Goal: Task Accomplishment & Management: Complete application form

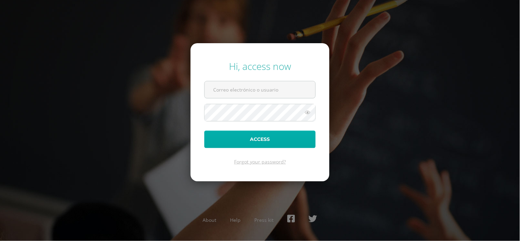
type input "[EMAIL_ADDRESS][DOMAIN_NAME]"
click at [243, 137] on button "Access" at bounding box center [259, 139] width 111 height 17
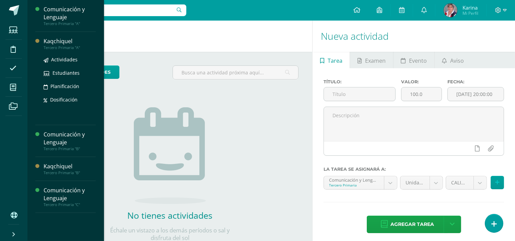
click at [60, 55] on div "Actividades Estudiantes Planificación Dosificación" at bounding box center [70, 84] width 52 height 69
click at [60, 56] on span "Actividades" at bounding box center [64, 59] width 26 height 7
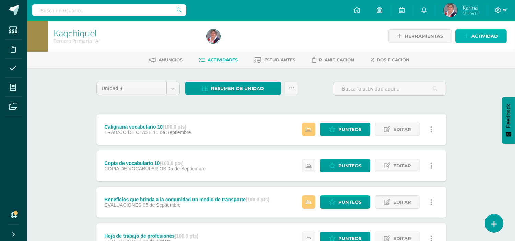
click at [468, 35] on icon at bounding box center [466, 36] width 4 height 6
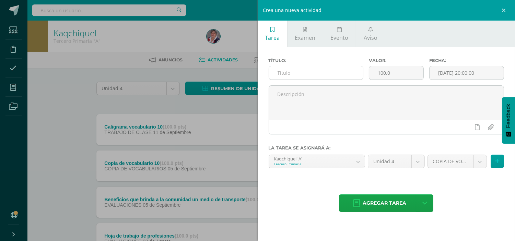
click at [291, 72] on input "text" at bounding box center [316, 72] width 94 height 13
click at [326, 72] on input "Actividad de un croquis con medios de transporte" at bounding box center [316, 72] width 94 height 13
click at [323, 73] on input "Actividad de un croquis con medios de transporte" at bounding box center [316, 72] width 94 height 13
click at [304, 72] on input "Actividad de un croquis con medios de transporte" at bounding box center [316, 72] width 94 height 13
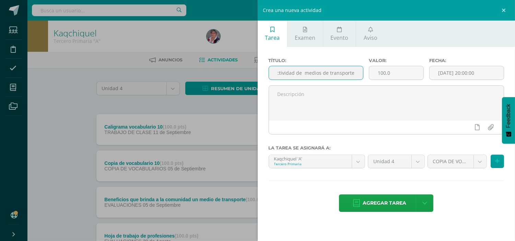
scroll to position [0, 1]
click at [358, 73] on input "Actividad de medios de transporte" at bounding box center [316, 72] width 94 height 13
type input "Actividad de medios de transporte"
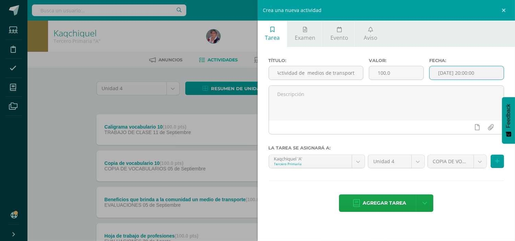
click at [435, 73] on input "[DATE] 20:00:00" at bounding box center [466, 72] width 74 height 13
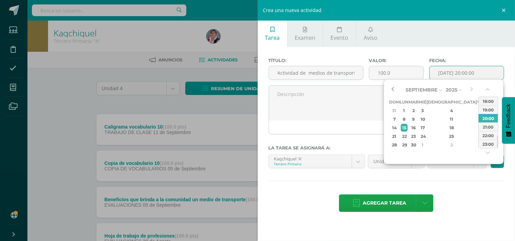
click at [394, 88] on button "button" at bounding box center [392, 90] width 7 height 10
click at [417, 127] on div "16" at bounding box center [413, 128] width 8 height 8
type input "[DATE] 20:00"
click at [477, 179] on div "Título: Actividad de medios de transporte Valor: 100.0 Fecha: 2025-09-16 20:00 …" at bounding box center [387, 135] width 258 height 177
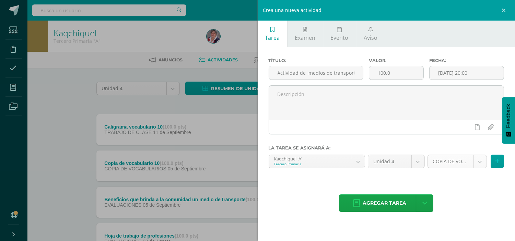
click at [479, 163] on body "Estudiantes Disciplina Asistencia Mis cursos Archivos Soporte Ayuda Reportar un…" at bounding box center [257, 222] width 515 height 445
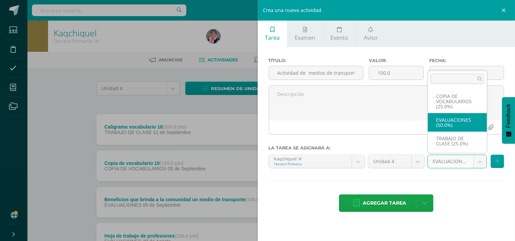
click at [479, 162] on body "Estudiantes Disciplina Asistencia Mis cursos Archivos Soporte Ayuda Reportar un…" at bounding box center [257, 222] width 515 height 445
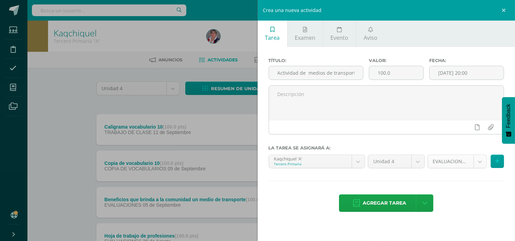
click at [450, 164] on body "Estudiantes Disciplina Asistencia Mis cursos Archivos Soporte Ayuda Reportar un…" at bounding box center [257, 222] width 515 height 445
click at [481, 165] on body "Estudiantes Disciplina Asistencia Mis cursos Archivos Soporte Ayuda Reportar un…" at bounding box center [257, 222] width 515 height 445
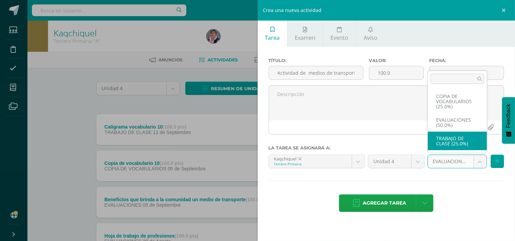
select select "232770"
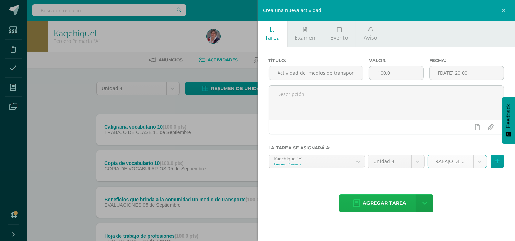
click at [388, 201] on span "Agregar tarea" at bounding box center [384, 203] width 44 height 17
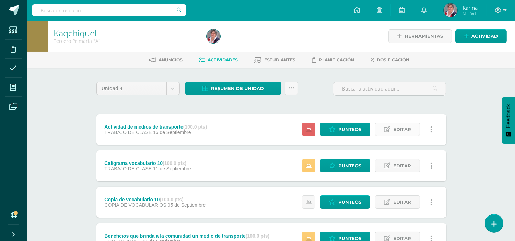
click at [402, 134] on span "Editar" at bounding box center [402, 129] width 18 height 13
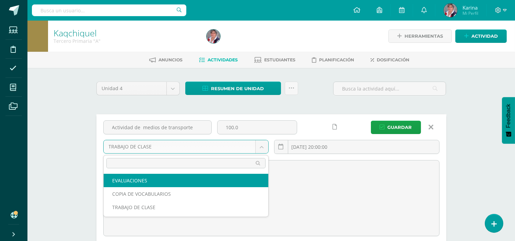
select select "232768"
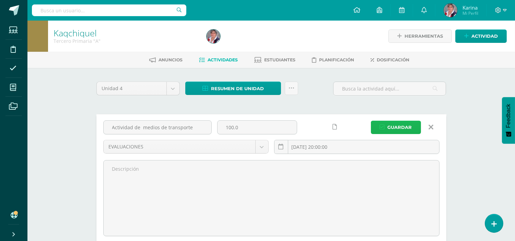
click at [397, 130] on span "Guardar" at bounding box center [400, 127] width 24 height 13
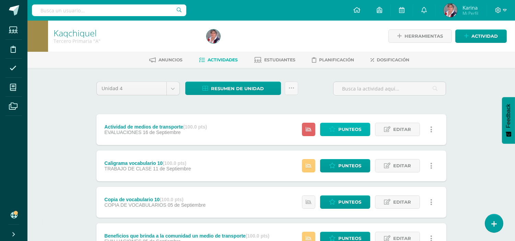
click at [344, 131] on span "Punteos" at bounding box center [349, 129] width 23 height 13
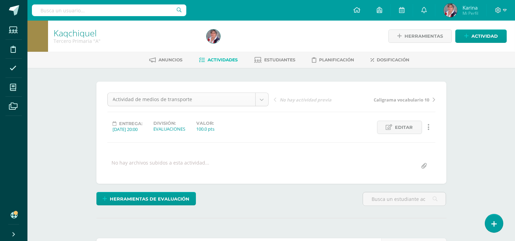
scroll to position [0, 0]
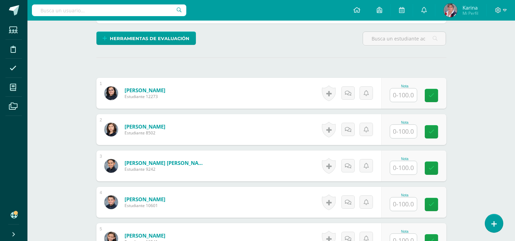
scroll to position [159, 0]
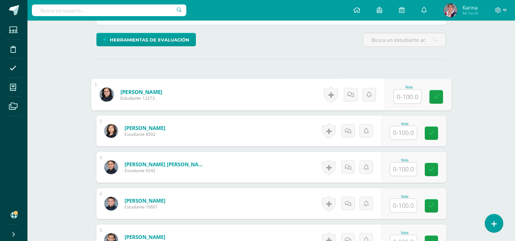
click at [402, 95] on input "text" at bounding box center [406, 97] width 27 height 14
type input "95"
click at [433, 97] on icon at bounding box center [436, 97] width 6 height 6
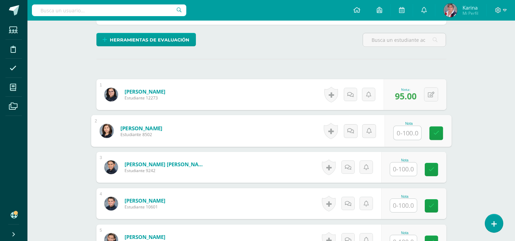
click at [403, 136] on input "text" at bounding box center [406, 133] width 27 height 14
type input "50"
click at [439, 127] on link at bounding box center [436, 134] width 14 height 14
click at [404, 169] on input "text" at bounding box center [403, 169] width 27 height 13
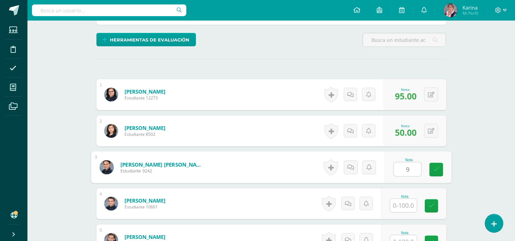
type input "95"
click at [435, 172] on icon at bounding box center [436, 170] width 6 height 6
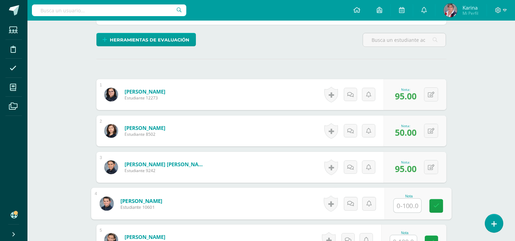
click at [405, 206] on input "text" at bounding box center [406, 206] width 27 height 14
type input "95"
click at [434, 211] on link at bounding box center [436, 206] width 14 height 14
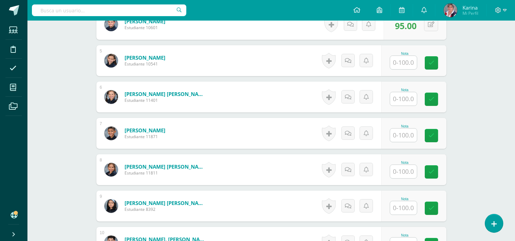
scroll to position [340, 0]
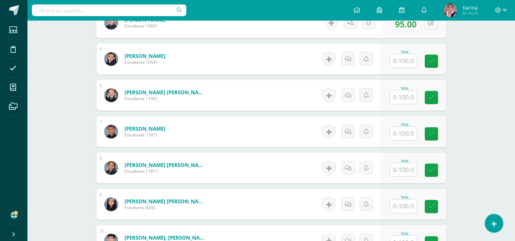
click at [401, 63] on input "text" at bounding box center [403, 60] width 27 height 13
type input "50"
click at [436, 59] on icon at bounding box center [436, 61] width 6 height 6
click at [406, 97] on input "text" at bounding box center [403, 97] width 27 height 13
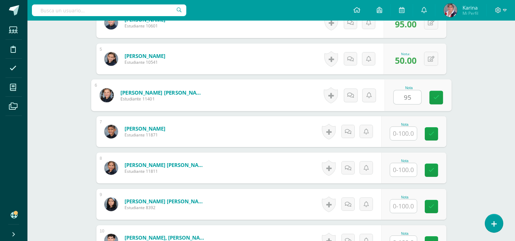
type input "95"
click at [443, 94] on div "Nota 95" at bounding box center [413, 95] width 65 height 31
click at [409, 135] on input "text" at bounding box center [403, 133] width 27 height 13
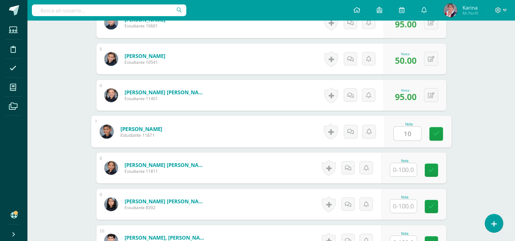
type input "100"
click at [431, 135] on link at bounding box center [436, 134] width 14 height 14
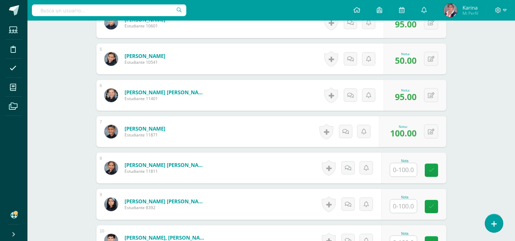
click at [405, 174] on input "text" at bounding box center [403, 169] width 27 height 13
type input "90"
click at [435, 174] on link at bounding box center [436, 171] width 14 height 14
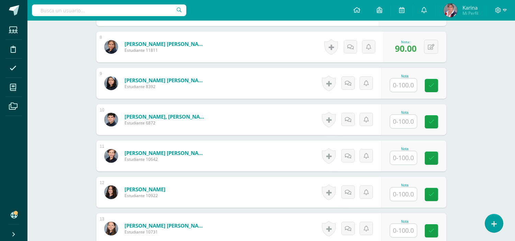
scroll to position [482, 0]
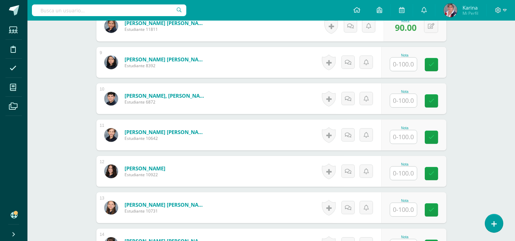
click at [404, 71] on div "Nota" at bounding box center [413, 62] width 65 height 31
click at [411, 59] on input "text" at bounding box center [406, 65] width 27 height 14
type input "98"
click at [436, 64] on icon at bounding box center [436, 65] width 6 height 6
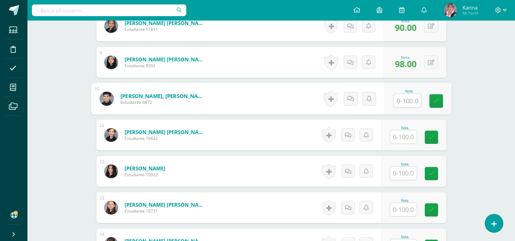
click at [409, 104] on input "text" at bounding box center [406, 101] width 27 height 14
type input "60"
click at [437, 102] on icon at bounding box center [436, 101] width 6 height 6
click at [410, 141] on input "text" at bounding box center [403, 136] width 27 height 13
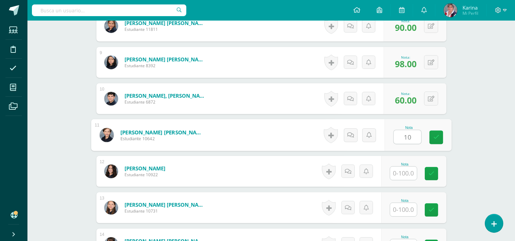
type input "100"
click at [434, 135] on icon at bounding box center [436, 137] width 6 height 6
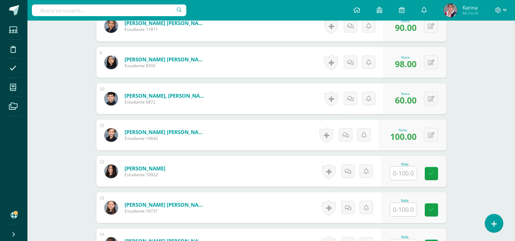
click at [405, 177] on input "text" at bounding box center [403, 173] width 27 height 13
click at [432, 138] on button at bounding box center [431, 135] width 14 height 14
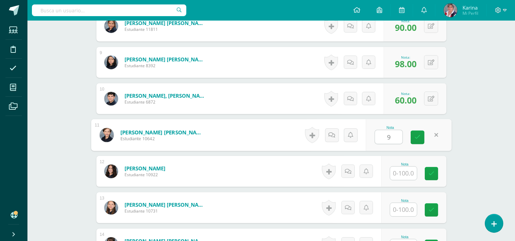
type input "95"
click at [419, 139] on icon at bounding box center [417, 137] width 6 height 6
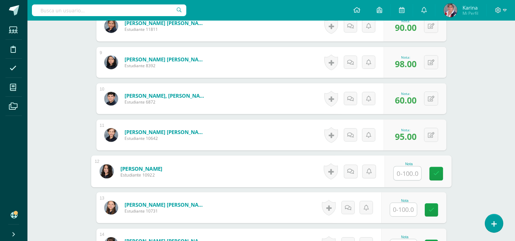
click at [404, 176] on input "text" at bounding box center [406, 174] width 27 height 14
type input "100"
click at [438, 172] on icon at bounding box center [436, 174] width 6 height 6
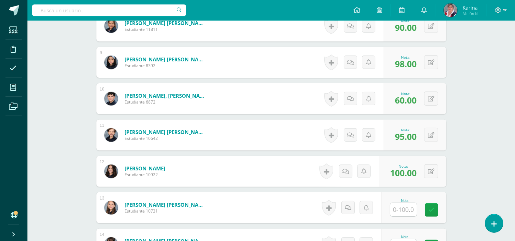
click at [405, 210] on input "text" at bounding box center [403, 209] width 27 height 13
type input "98"
click at [439, 210] on link at bounding box center [436, 210] width 14 height 14
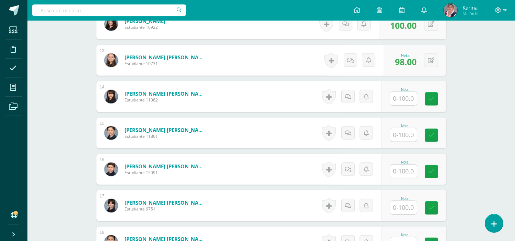
scroll to position [646, 0]
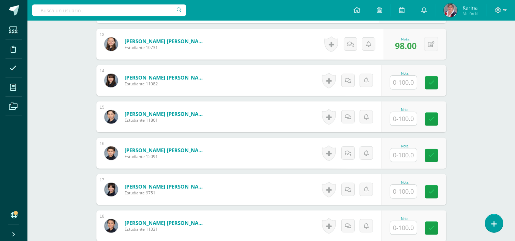
click at [405, 81] on input "text" at bounding box center [403, 82] width 27 height 13
type input "100"
click at [424, 85] on div "Nota 100" at bounding box center [417, 81] width 67 height 32
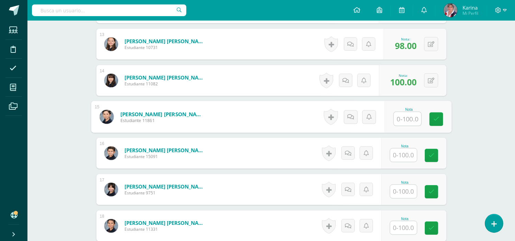
click at [406, 124] on input "text" at bounding box center [406, 119] width 27 height 14
type input "100"
click at [436, 118] on icon at bounding box center [436, 119] width 6 height 6
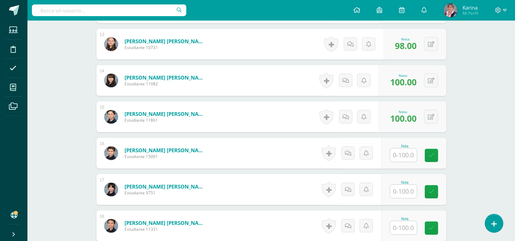
click at [405, 159] on input "text" at bounding box center [403, 154] width 27 height 13
type input "97"
click at [433, 158] on link at bounding box center [436, 156] width 14 height 14
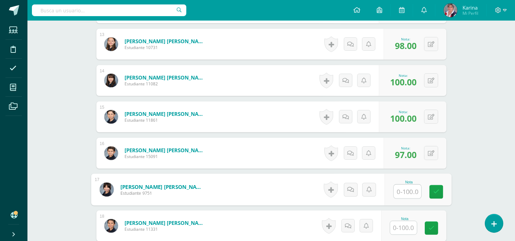
click at [405, 194] on input "text" at bounding box center [406, 192] width 27 height 14
type input "99"
click at [439, 190] on link at bounding box center [436, 192] width 14 height 14
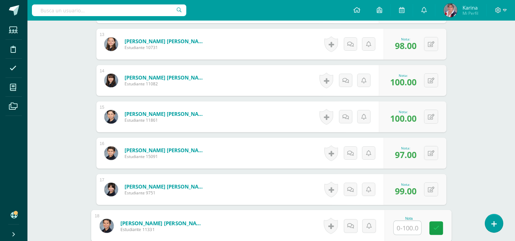
click at [409, 228] on input "text" at bounding box center [406, 228] width 27 height 14
type input "95"
click at [437, 225] on icon at bounding box center [436, 228] width 6 height 6
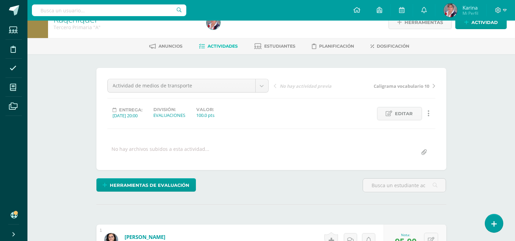
scroll to position [10, 0]
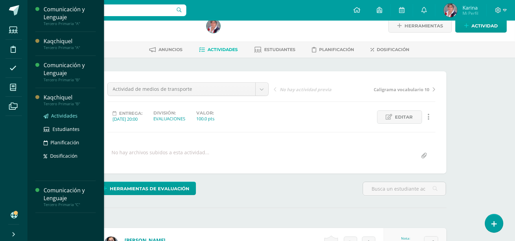
click at [62, 115] on span "Actividades" at bounding box center [64, 115] width 26 height 7
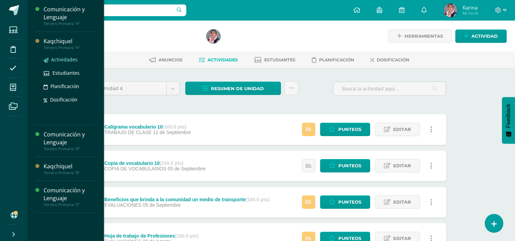
click at [59, 57] on span "Actividades" at bounding box center [64, 59] width 26 height 7
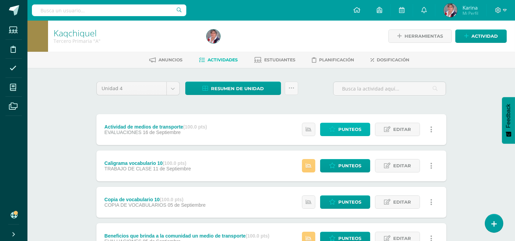
click at [351, 132] on span "Punteos" at bounding box center [349, 129] width 23 height 13
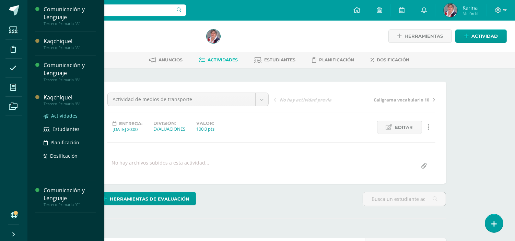
click at [62, 113] on span "Actividades" at bounding box center [64, 115] width 26 height 7
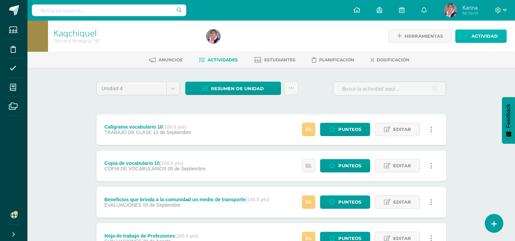
click at [480, 38] on span "Actividad" at bounding box center [484, 36] width 26 height 13
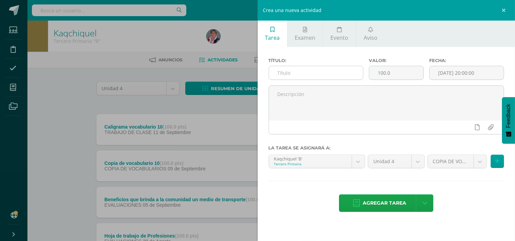
click at [319, 73] on input "text" at bounding box center [316, 72] width 94 height 13
paste input "A"
type input "Actividad de medios de transportes"
click at [447, 73] on input "[DATE] 20:00:00" at bounding box center [466, 72] width 74 height 13
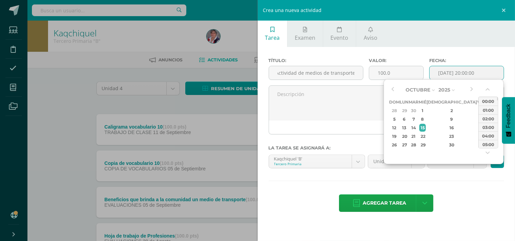
scroll to position [0, 0]
click at [393, 89] on button "button" at bounding box center [392, 90] width 7 height 10
click at [417, 126] on div "16" at bounding box center [413, 128] width 8 height 8
type input "[DATE] 20:00"
click at [465, 193] on div "Título: Actividad de medios de transportes Valor: 100.0 Fecha: [DATE] 20:00 La …" at bounding box center [387, 135] width 258 height 177
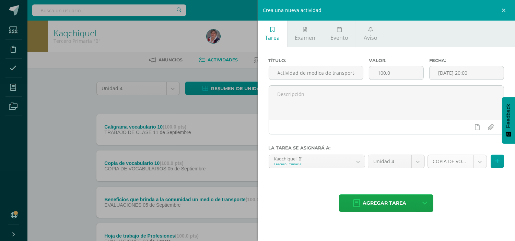
click at [483, 163] on body "Estudiantes Disciplina Asistencia Mis cursos Archivos Soporte Ayuda Reportar un…" at bounding box center [257, 222] width 515 height 445
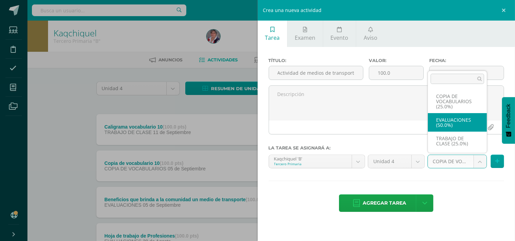
select select "232771"
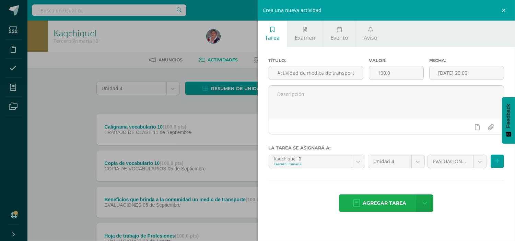
click at [381, 208] on span "Agregar tarea" at bounding box center [384, 203] width 44 height 17
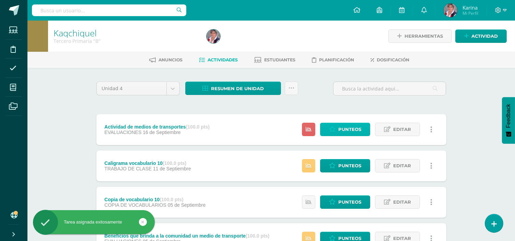
click at [345, 133] on span "Punteos" at bounding box center [349, 129] width 23 height 13
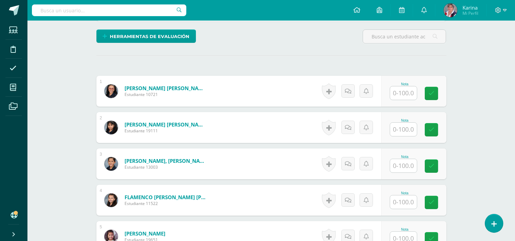
scroll to position [170, 0]
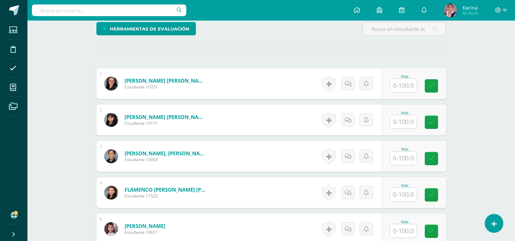
click at [407, 87] on input "text" at bounding box center [403, 85] width 27 height 13
click at [405, 84] on input "text" at bounding box center [406, 86] width 27 height 14
type input "95"
click at [431, 84] on link at bounding box center [436, 86] width 14 height 14
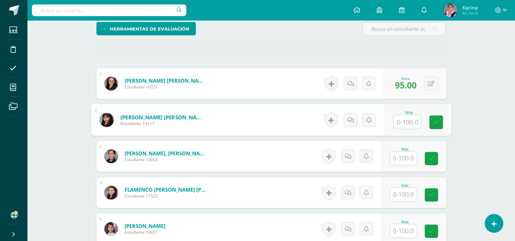
click at [408, 118] on input "text" at bounding box center [406, 122] width 27 height 14
type input "70"
click at [437, 119] on icon at bounding box center [436, 122] width 6 height 6
click at [406, 157] on input "text" at bounding box center [403, 158] width 27 height 13
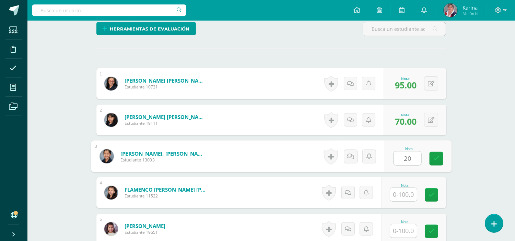
type input "20"
click at [428, 155] on div "Nota 20" at bounding box center [417, 157] width 67 height 32
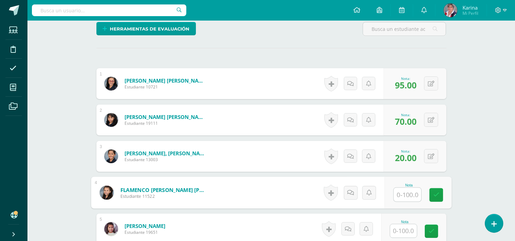
click at [405, 198] on input "text" at bounding box center [406, 195] width 27 height 14
type input "50"
click at [431, 194] on link at bounding box center [436, 195] width 14 height 14
click at [409, 228] on input "text" at bounding box center [403, 230] width 27 height 13
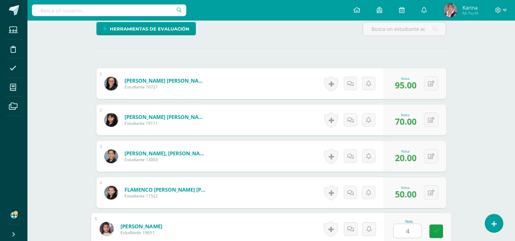
type input "40"
click at [437, 234] on icon at bounding box center [436, 231] width 6 height 6
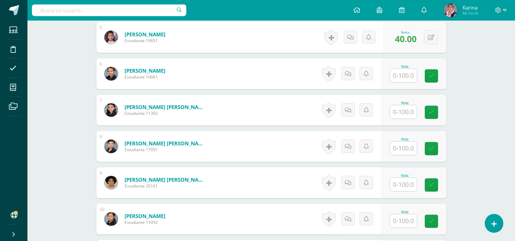
scroll to position [366, 0]
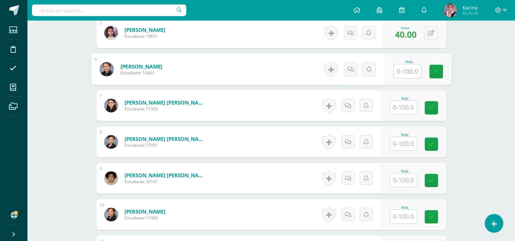
click at [412, 69] on input "text" at bounding box center [406, 71] width 27 height 14
type input "50"
click at [441, 69] on link at bounding box center [436, 72] width 14 height 14
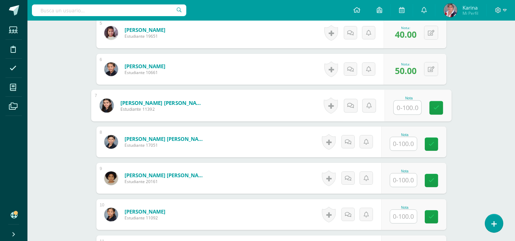
click at [410, 109] on input "text" at bounding box center [406, 108] width 27 height 14
type input "70"
click at [439, 104] on link at bounding box center [436, 108] width 14 height 14
click at [434, 104] on button at bounding box center [431, 105] width 14 height 14
type input "50"
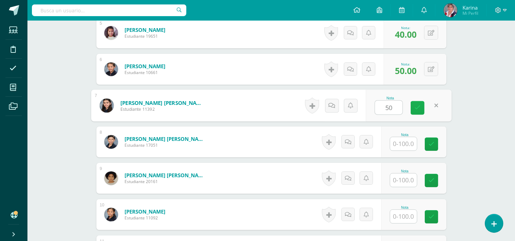
click at [416, 106] on icon at bounding box center [417, 108] width 6 height 6
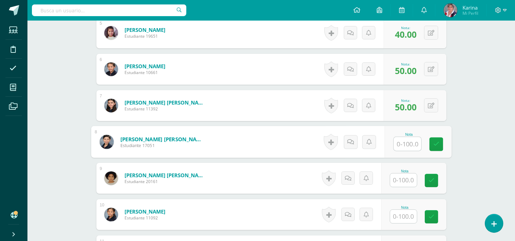
click at [407, 148] on input "text" at bounding box center [406, 144] width 27 height 14
type input "70"
click at [436, 142] on icon at bounding box center [436, 144] width 6 height 6
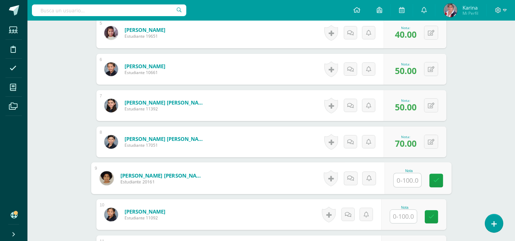
click at [403, 183] on input "text" at bounding box center [406, 181] width 27 height 14
type input "100"
click at [441, 177] on link at bounding box center [436, 181] width 14 height 14
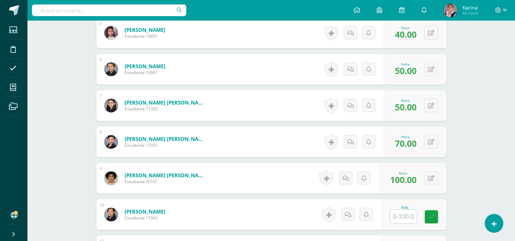
click at [407, 214] on input "text" at bounding box center [403, 216] width 27 height 13
type input "100"
click at [439, 216] on link at bounding box center [436, 217] width 14 height 14
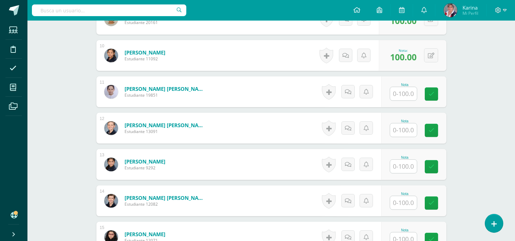
scroll to position [527, 0]
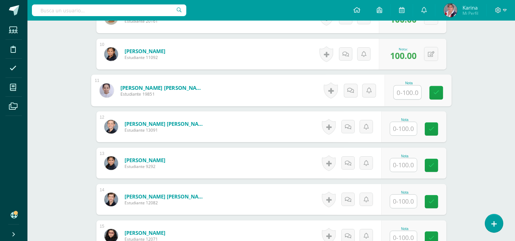
click at [408, 90] on input "text" at bounding box center [406, 93] width 27 height 14
type input "100"
click at [441, 83] on div "Nota 100" at bounding box center [417, 91] width 67 height 32
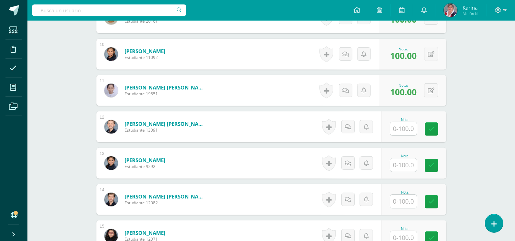
click at [408, 131] on input "text" at bounding box center [403, 128] width 27 height 13
type input "100"
click at [438, 128] on icon at bounding box center [436, 129] width 6 height 6
click at [414, 166] on input "text" at bounding box center [403, 164] width 27 height 13
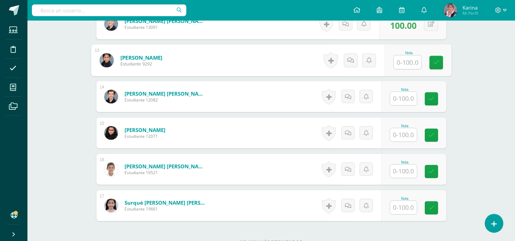
scroll to position [628, 0]
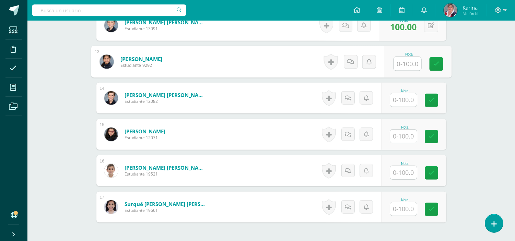
click at [409, 68] on input "text" at bounding box center [406, 64] width 27 height 14
type input "99"
click at [441, 63] on link at bounding box center [436, 64] width 14 height 14
click at [406, 97] on input "text" at bounding box center [403, 99] width 27 height 13
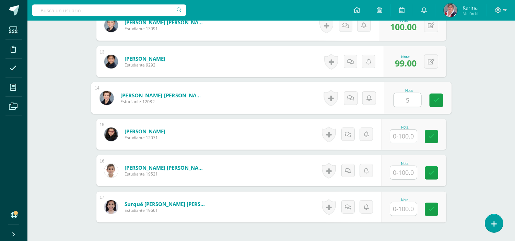
type input "50"
click at [436, 97] on icon at bounding box center [436, 100] width 6 height 6
click at [403, 135] on input "text" at bounding box center [403, 136] width 27 height 13
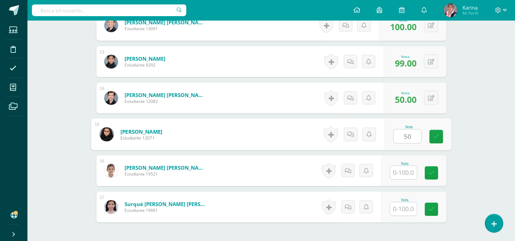
type input "50"
click at [426, 131] on div "Nota 50" at bounding box center [417, 135] width 67 height 32
click at [414, 179] on div "Nota" at bounding box center [405, 171] width 30 height 18
drag, startPoint x: 405, startPoint y: 167, endPoint x: 386, endPoint y: 159, distance: 20.4
click at [386, 159] on div "Nota" at bounding box center [413, 170] width 65 height 31
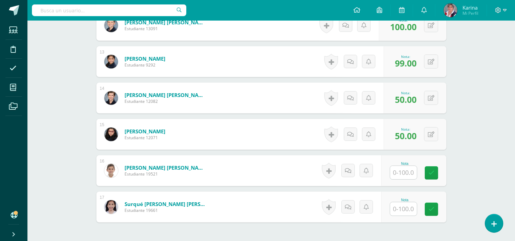
click at [406, 174] on input "text" at bounding box center [403, 172] width 27 height 13
click at [435, 172] on icon at bounding box center [436, 173] width 6 height 6
type input "100"
click at [411, 209] on input "text" at bounding box center [403, 208] width 27 height 13
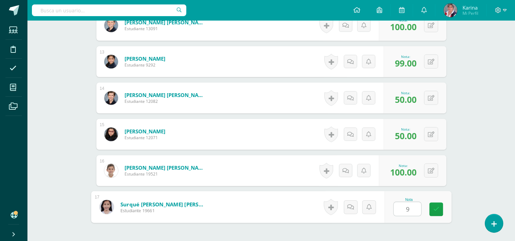
type input "90"
click at [435, 211] on icon at bounding box center [436, 209] width 6 height 6
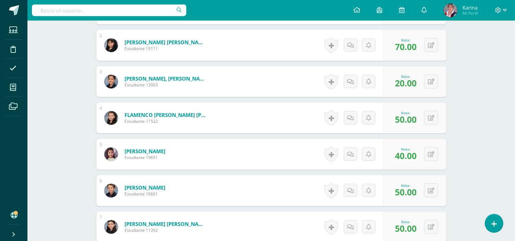
scroll to position [0, 0]
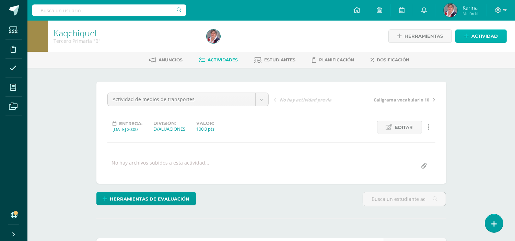
click at [480, 35] on span "Actividad" at bounding box center [484, 36] width 26 height 13
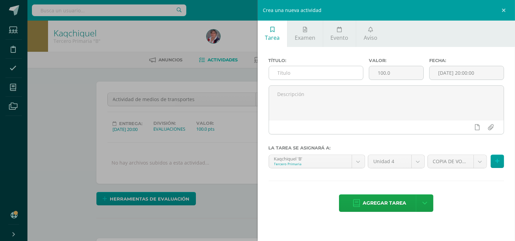
click at [277, 78] on input "text" at bounding box center [316, 72] width 94 height 13
click at [286, 74] on input "text" at bounding box center [316, 72] width 94 height 13
drag, startPoint x: 334, startPoint y: 72, endPoint x: 268, endPoint y: 71, distance: 65.5
click at [269, 71] on div "Copia de vocabulario 11" at bounding box center [316, 73] width 95 height 14
type input "Copia de vocabulario 11"
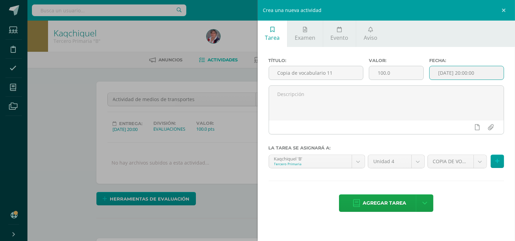
click at [442, 72] on input "[DATE] 20:00:00" at bounding box center [466, 72] width 74 height 13
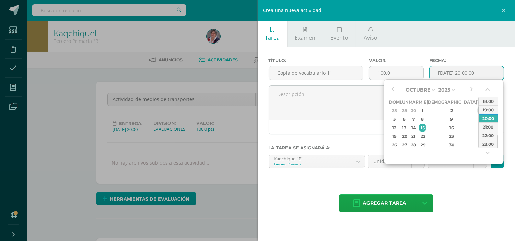
click at [477, 107] on div "3" at bounding box center [480, 111] width 6 height 8
type input "2025-10-03 20:00"
click at [471, 211] on div "Agregar tarea Agregar tarea y ocultar" at bounding box center [387, 203] width 236 height 19
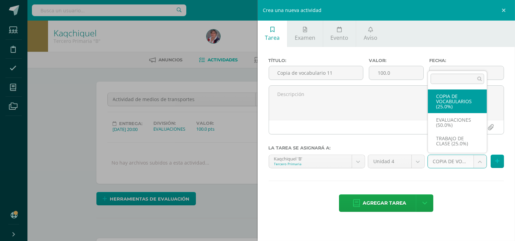
select select "232772"
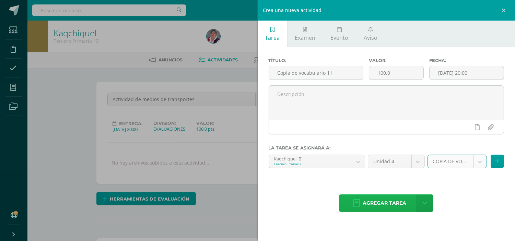
click at [391, 208] on span "Agregar tarea" at bounding box center [384, 203] width 44 height 17
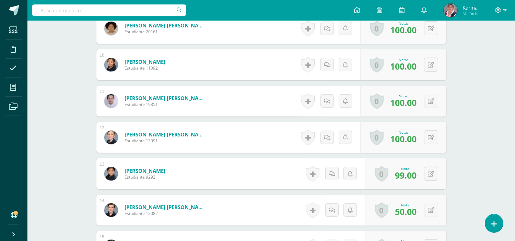
scroll to position [516, 0]
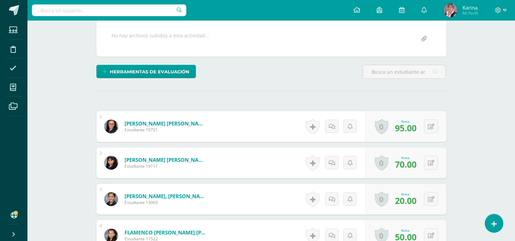
scroll to position [0, 0]
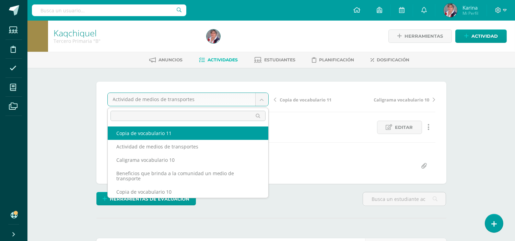
select select "/dashboard/teacher/grade-activity/238717/"
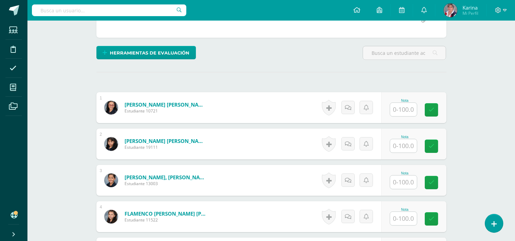
scroll to position [146, 0]
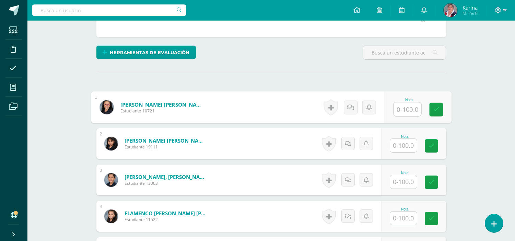
click at [407, 112] on input "text" at bounding box center [406, 110] width 27 height 14
type input "95"
click at [440, 111] on link at bounding box center [436, 110] width 14 height 14
click at [404, 148] on input "text" at bounding box center [403, 145] width 27 height 13
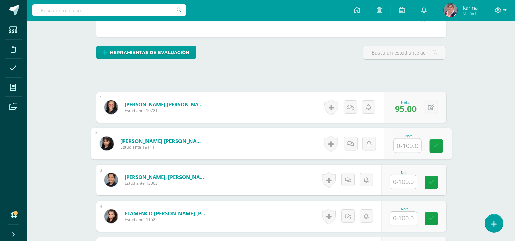
click at [404, 148] on input "text" at bounding box center [406, 146] width 27 height 14
type input "70"
click at [434, 146] on icon at bounding box center [436, 146] width 6 height 6
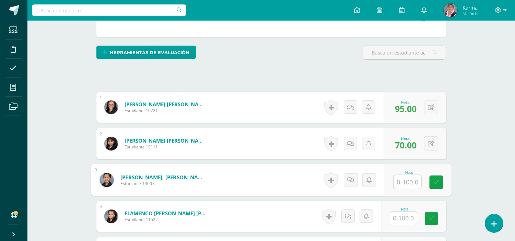
click at [404, 177] on input "text" at bounding box center [406, 182] width 27 height 14
click at [427, 143] on button at bounding box center [431, 143] width 14 height 14
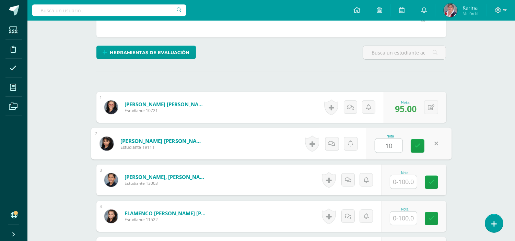
type input "100"
click at [419, 145] on icon at bounding box center [417, 146] width 6 height 6
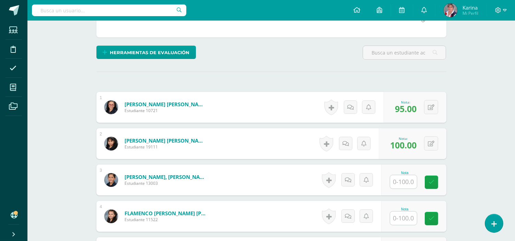
click at [406, 183] on input "text" at bounding box center [403, 181] width 27 height 13
type input "20"
click at [441, 182] on link at bounding box center [436, 183] width 14 height 14
click at [410, 217] on input "text" at bounding box center [403, 218] width 27 height 13
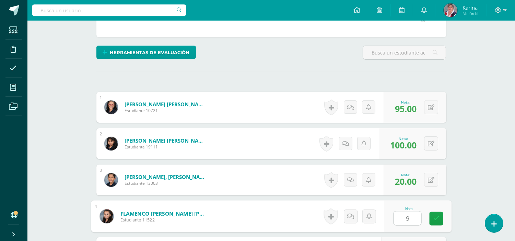
type input "99"
click at [436, 222] on link at bounding box center [436, 219] width 14 height 14
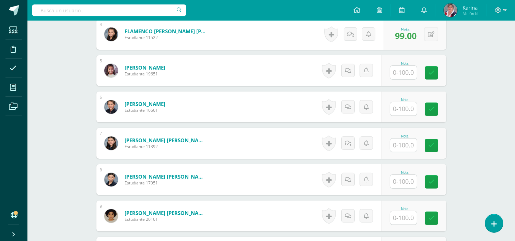
scroll to position [326, 0]
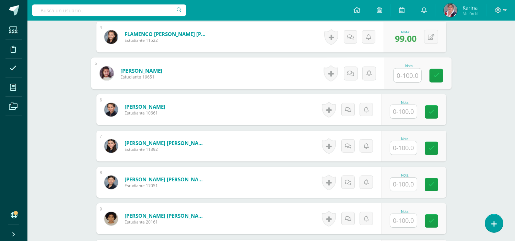
click at [407, 77] on input "text" at bounding box center [406, 76] width 27 height 14
type input "100"
click at [430, 75] on link at bounding box center [436, 76] width 14 height 14
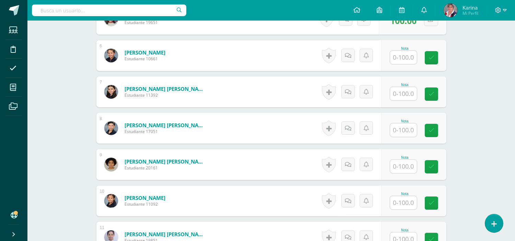
scroll to position [382, 0]
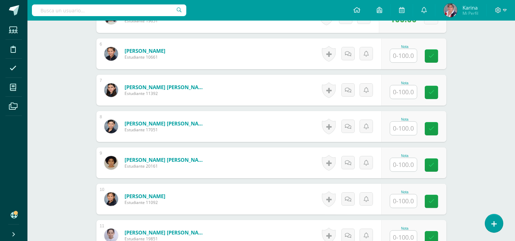
click at [405, 50] on input "text" at bounding box center [403, 55] width 27 height 13
type input "95"
click at [440, 52] on link at bounding box center [436, 56] width 14 height 14
click at [402, 96] on input "text" at bounding box center [403, 91] width 27 height 13
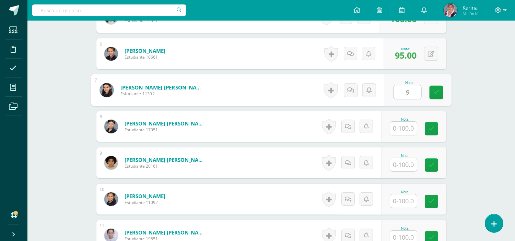
type input "97"
click at [433, 90] on icon at bounding box center [436, 93] width 6 height 6
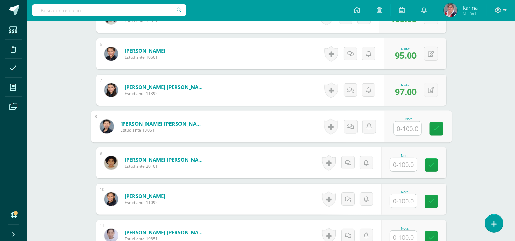
click at [407, 131] on input "text" at bounding box center [406, 129] width 27 height 14
type input "60"
click at [431, 131] on link at bounding box center [436, 129] width 14 height 14
click at [405, 166] on input "text" at bounding box center [403, 164] width 27 height 13
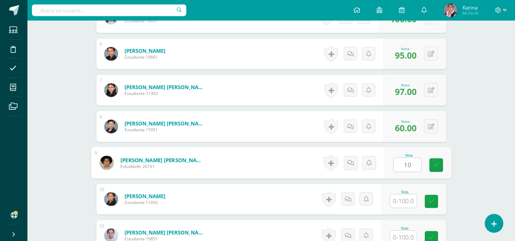
type input "100"
click at [434, 167] on icon at bounding box center [436, 165] width 6 height 6
click at [402, 204] on input "text" at bounding box center [403, 200] width 27 height 13
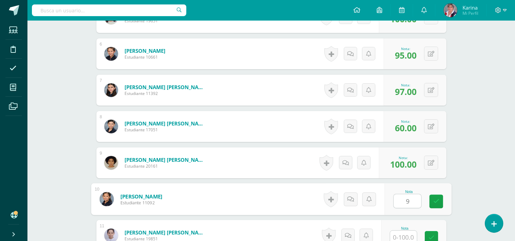
type input "90"
click at [437, 200] on icon at bounding box center [436, 202] width 6 height 6
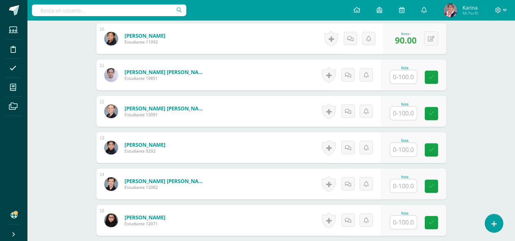
scroll to position [556, 0]
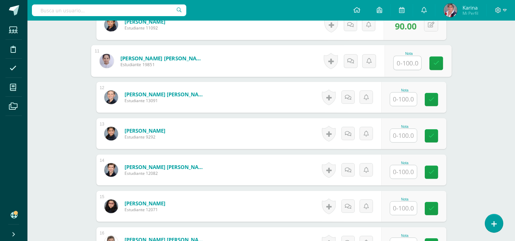
click at [404, 62] on input "text" at bounding box center [406, 63] width 27 height 14
type input "95"
click at [407, 99] on input "text" at bounding box center [403, 99] width 27 height 13
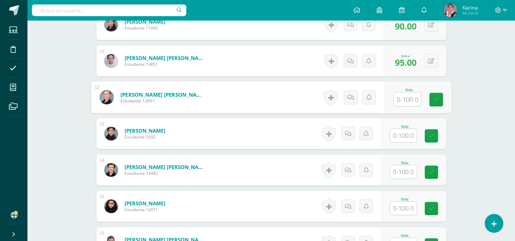
type input "2"
type input "100"
click at [438, 97] on icon at bounding box center [436, 100] width 6 height 6
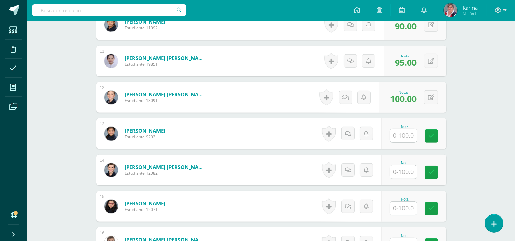
click at [410, 134] on input "text" at bounding box center [403, 135] width 27 height 13
type input "95"
click at [437, 138] on icon at bounding box center [436, 136] width 6 height 6
click at [404, 175] on input "text" at bounding box center [403, 171] width 27 height 13
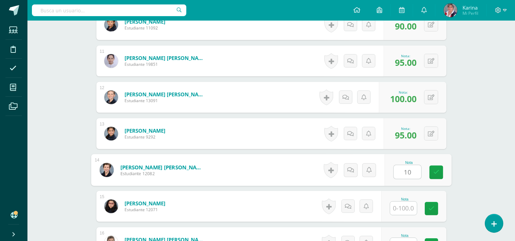
type input "100"
click at [435, 170] on icon at bounding box center [436, 172] width 6 height 6
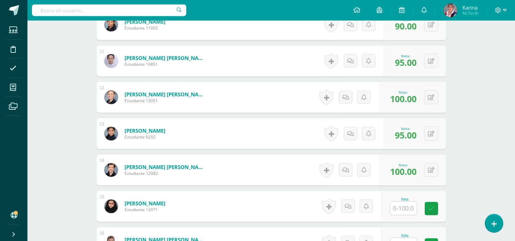
click at [404, 206] on input "text" at bounding box center [403, 208] width 27 height 13
type input "75"
click at [438, 210] on icon at bounding box center [436, 209] width 6 height 6
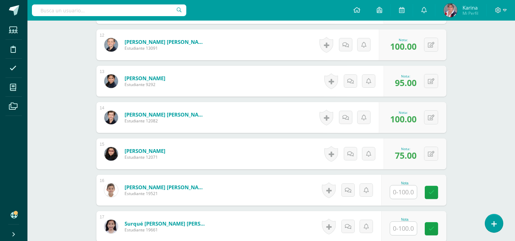
scroll to position [663, 0]
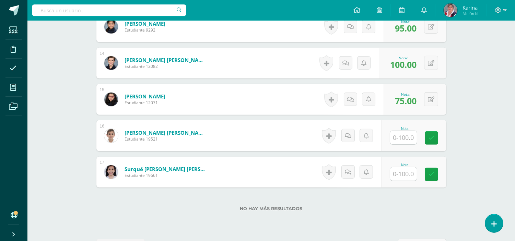
click at [400, 141] on input "text" at bounding box center [403, 137] width 27 height 13
type input "100"
click at [434, 134] on link at bounding box center [436, 138] width 14 height 14
click at [403, 172] on input "text" at bounding box center [403, 173] width 27 height 13
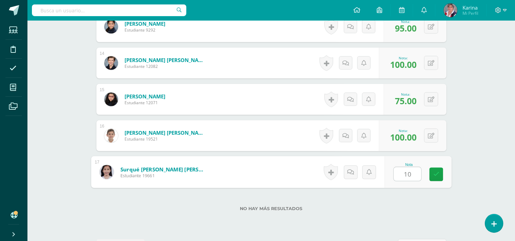
type input "100"
click at [431, 176] on link at bounding box center [436, 175] width 14 height 14
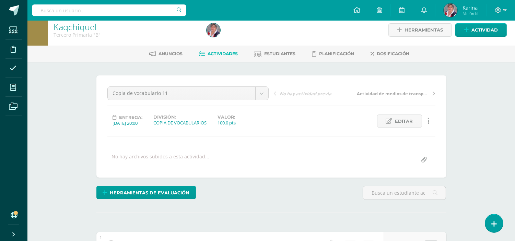
scroll to position [0, 0]
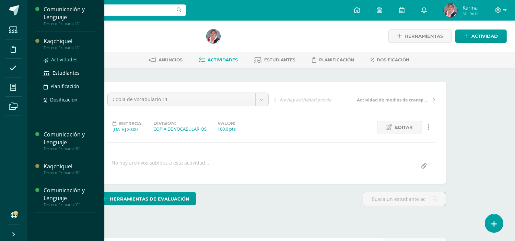
click at [65, 58] on span "Actividades" at bounding box center [64, 59] width 26 height 7
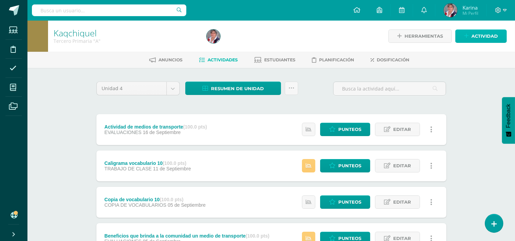
click at [482, 35] on span "Actividad" at bounding box center [484, 36] width 26 height 13
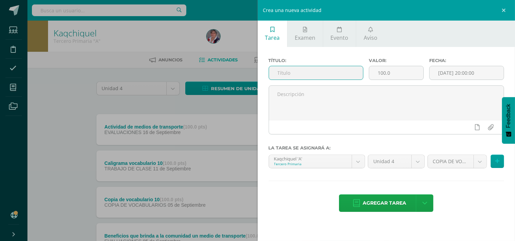
click at [300, 67] on input "text" at bounding box center [316, 72] width 94 height 13
paste input "Copia de vocabulario 11"
type input "Copia de vocabulario 11"
click at [432, 71] on input "[DATE] 20:00:00" at bounding box center [466, 72] width 74 height 13
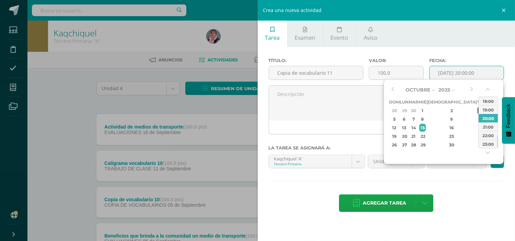
click at [477, 110] on div "3" at bounding box center [480, 111] width 6 height 8
type input "2025-10-03 20:00"
click at [471, 184] on div "Título: Copia de vocabulario 11 Valor: 100.0 Fecha: 2025-10-03 20:00 La tarea s…" at bounding box center [387, 135] width 258 height 177
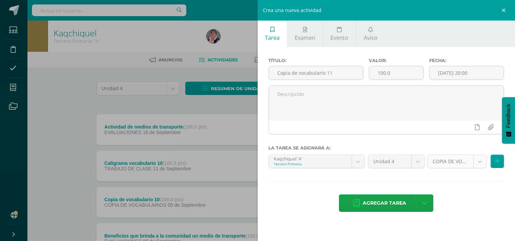
click at [479, 160] on body "Estudiantes Disciplina Asistencia Mis cursos Archivos Soporte Ayuda Reportar un…" at bounding box center [257, 240] width 515 height 481
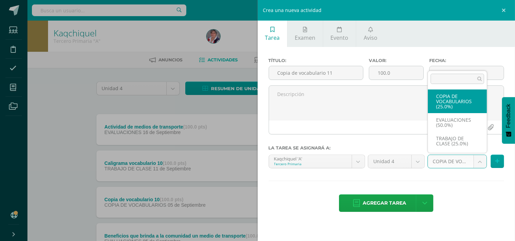
select select "232769"
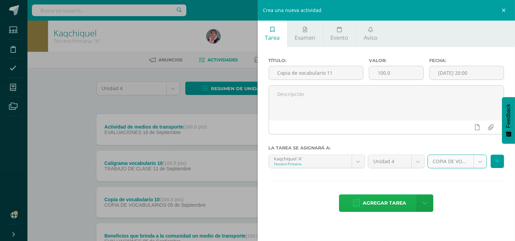
click at [382, 203] on span "Agregar tarea" at bounding box center [384, 203] width 44 height 17
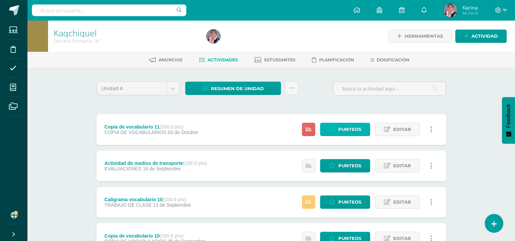
click at [345, 128] on span "Punteos" at bounding box center [349, 129] width 23 height 13
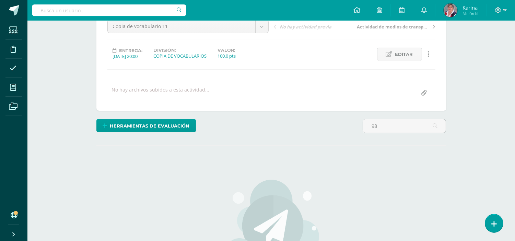
scroll to position [196, 0]
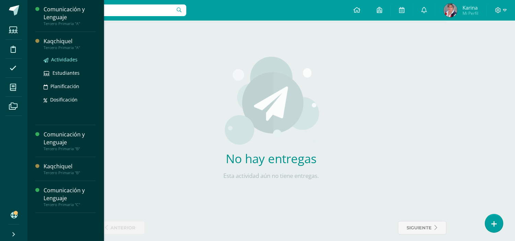
type input "98"
click at [63, 59] on span "Actividades" at bounding box center [64, 59] width 26 height 7
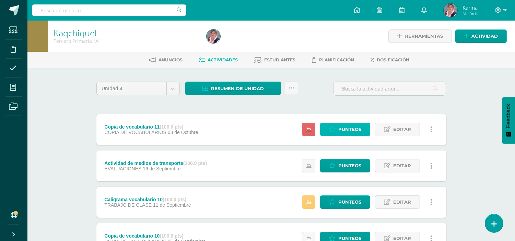
click at [340, 127] on span "Punteos" at bounding box center [349, 129] width 23 height 13
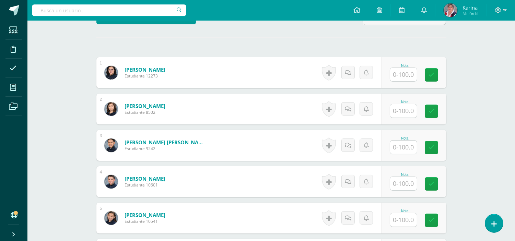
scroll to position [184, 0]
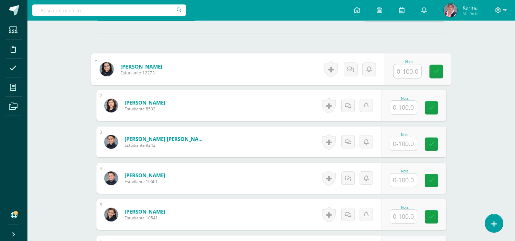
click at [405, 69] on input "text" at bounding box center [406, 71] width 27 height 14
type input "98"
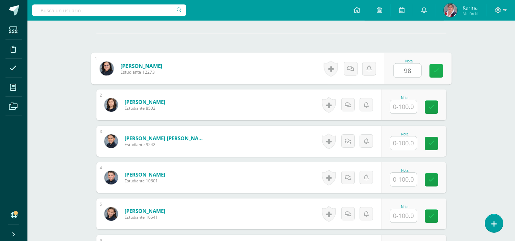
click at [436, 67] on link at bounding box center [436, 71] width 14 height 14
click at [408, 111] on input "text" at bounding box center [403, 106] width 27 height 13
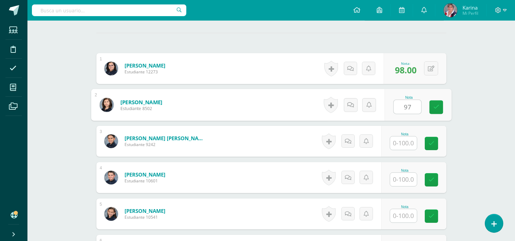
type input "97"
click at [438, 100] on div "Nota 97" at bounding box center [413, 105] width 65 height 31
click at [406, 145] on input "text" at bounding box center [403, 142] width 27 height 13
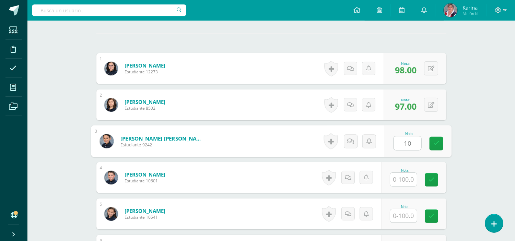
type input "100"
click at [437, 145] on icon at bounding box center [436, 144] width 6 height 6
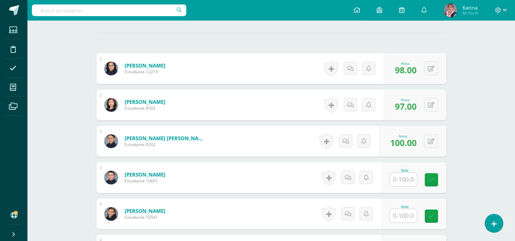
click at [400, 180] on input "text" at bounding box center [403, 179] width 27 height 13
type input "95"
click at [437, 171] on div "Nota 95" at bounding box center [413, 177] width 65 height 31
click at [414, 217] on input "text" at bounding box center [403, 215] width 27 height 13
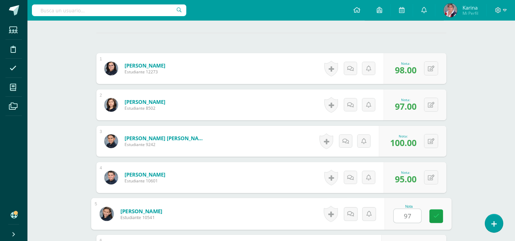
type input "97"
click at [428, 217] on div "Nota 97" at bounding box center [417, 214] width 67 height 32
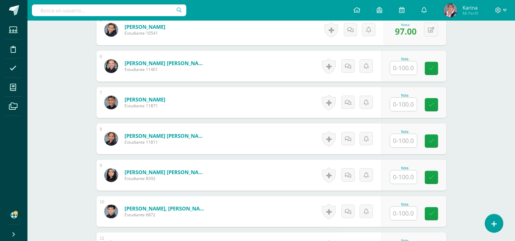
scroll to position [381, 0]
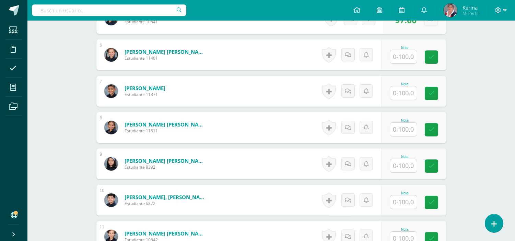
click at [408, 52] on input "text" at bounding box center [403, 56] width 27 height 13
type input "95"
click at [433, 54] on icon at bounding box center [436, 57] width 6 height 6
click at [407, 90] on input "text" at bounding box center [403, 92] width 27 height 13
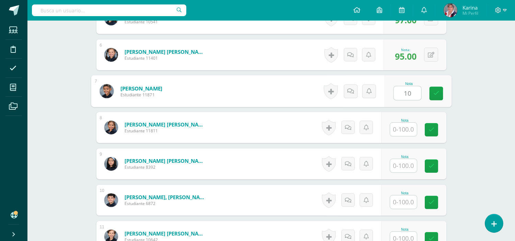
type input "100"
click at [438, 96] on icon at bounding box center [436, 94] width 6 height 6
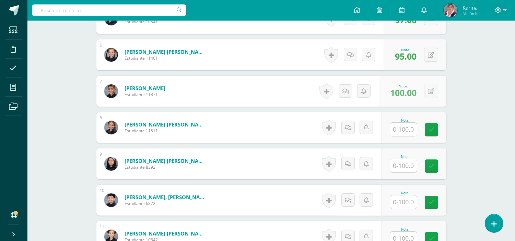
click at [408, 129] on input "text" at bounding box center [403, 129] width 27 height 13
type input "95"
click at [440, 132] on link at bounding box center [436, 130] width 14 height 14
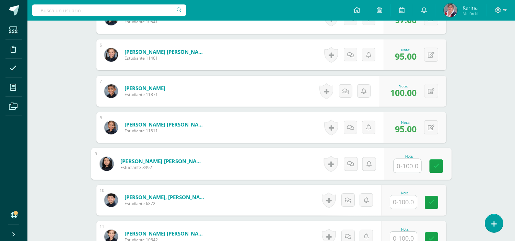
click at [406, 168] on input "text" at bounding box center [406, 166] width 27 height 14
type input "90"
click at [447, 163] on div "Nota 90" at bounding box center [417, 164] width 67 height 32
click at [405, 197] on input "text" at bounding box center [403, 201] width 27 height 13
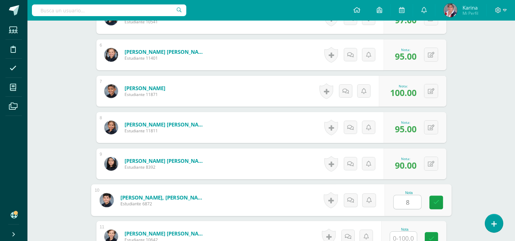
type input "80"
click at [436, 203] on icon at bounding box center [436, 203] width 6 height 6
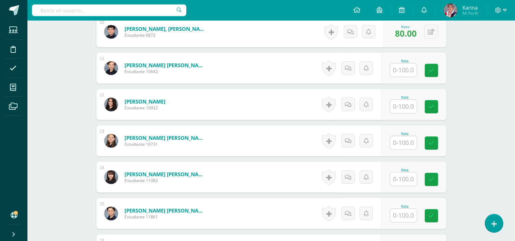
scroll to position [540, 0]
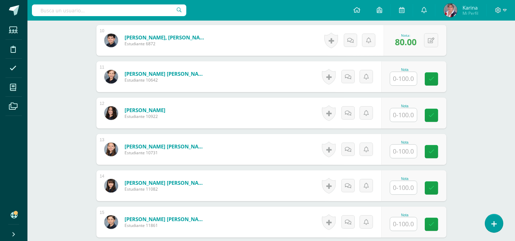
click at [415, 79] on input "text" at bounding box center [403, 78] width 27 height 13
type input "100"
click at [426, 76] on div "Nota 100" at bounding box center [413, 76] width 65 height 31
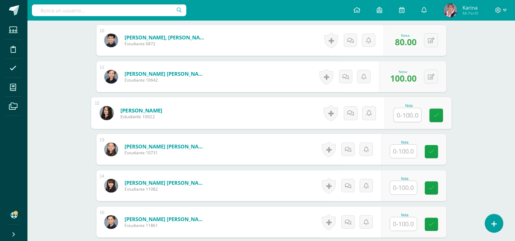
click at [401, 117] on input "text" at bounding box center [406, 115] width 27 height 14
type input "100"
click at [417, 121] on input "100" at bounding box center [406, 115] width 27 height 14
click at [431, 119] on link at bounding box center [436, 116] width 14 height 14
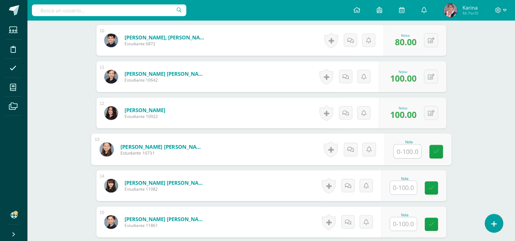
click at [409, 146] on input "text" at bounding box center [406, 152] width 27 height 14
type input "100"
click at [437, 152] on icon at bounding box center [436, 152] width 6 height 6
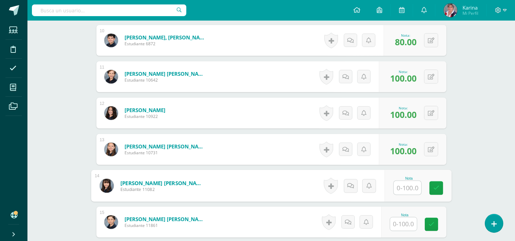
click at [408, 190] on input "text" at bounding box center [406, 188] width 27 height 14
type input "100"
click at [431, 189] on link at bounding box center [436, 188] width 14 height 14
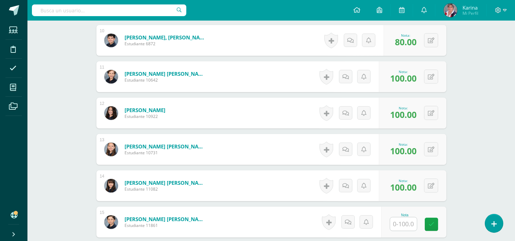
click at [409, 227] on input "text" at bounding box center [403, 223] width 27 height 13
type input "50"
click at [438, 229] on link at bounding box center [436, 225] width 14 height 14
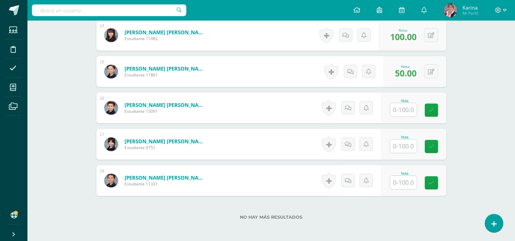
scroll to position [696, 0]
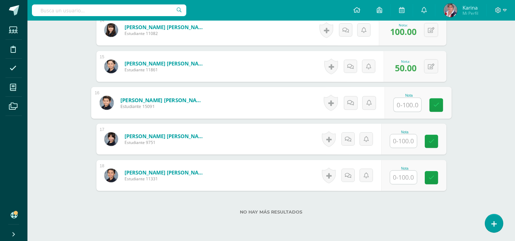
click at [412, 103] on input "text" at bounding box center [406, 105] width 27 height 14
type input "98"
click at [441, 113] on div "Nota 98" at bounding box center [413, 102] width 65 height 31
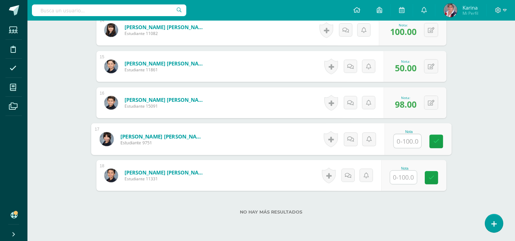
click at [402, 138] on input "text" at bounding box center [406, 141] width 27 height 14
type input "100"
click at [433, 145] on link at bounding box center [436, 142] width 14 height 14
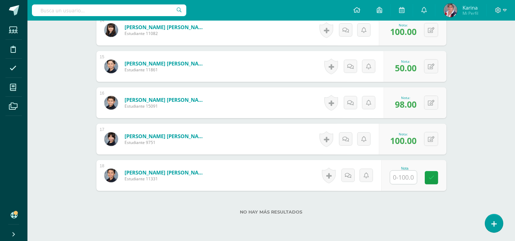
click at [412, 171] on input "text" at bounding box center [403, 177] width 27 height 13
type input "100"
click at [440, 176] on link at bounding box center [436, 178] width 14 height 14
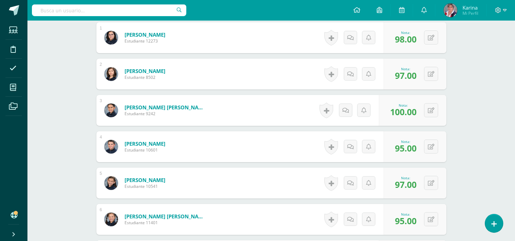
scroll to position [0, 0]
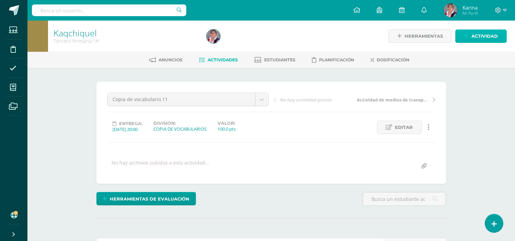
click at [480, 33] on span "Actividad" at bounding box center [484, 36] width 26 height 13
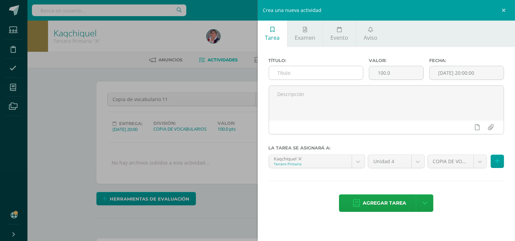
click at [299, 76] on input "text" at bounding box center [316, 72] width 94 height 13
drag, startPoint x: 342, startPoint y: 72, endPoint x: 275, endPoint y: 71, distance: 67.2
click at [275, 71] on input "Ejercicio voc. 11 (oraciones)" at bounding box center [316, 72] width 94 height 13
type input "Ejercicio voc. 11 (oraciones)"
click at [433, 74] on input "[DATE] 20:00:00" at bounding box center [466, 72] width 74 height 13
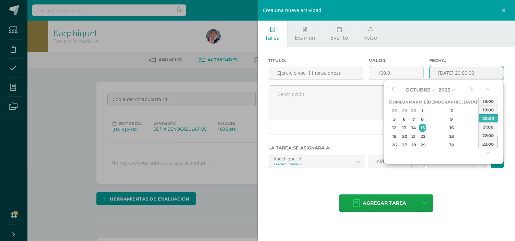
click at [477, 104] on th "Vie" at bounding box center [481, 102] width 8 height 9
click at [477, 111] on div "3" at bounding box center [480, 111] width 6 height 8
type input "[DATE] 20:00"
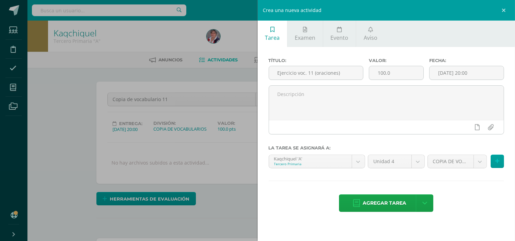
click at [482, 187] on div "Título: Ejercicio voc. 11 (oraciones) Valor: 100.0 Fecha: 2025-10-03 20:00 La t…" at bounding box center [387, 135] width 258 height 177
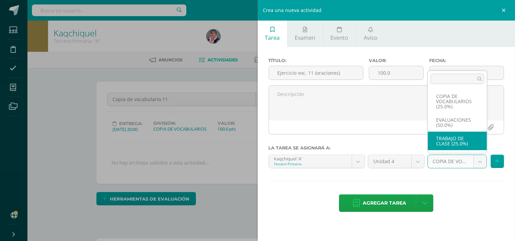
select select "232770"
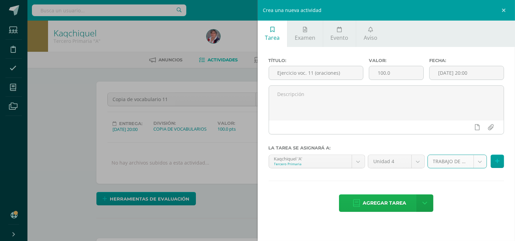
click at [375, 200] on span "Agregar tarea" at bounding box center [384, 203] width 44 height 17
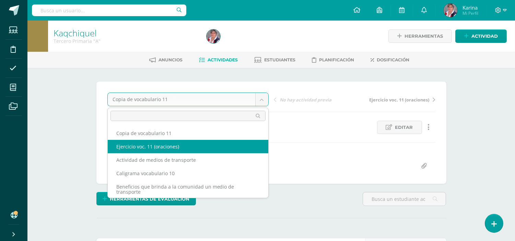
select select "/dashboard/teacher/grade-activity/238725/"
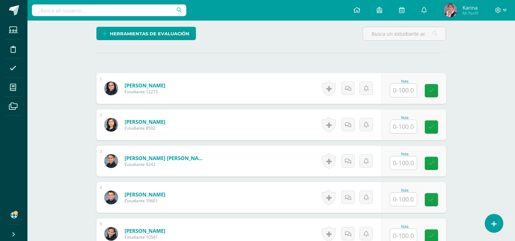
scroll to position [187, 0]
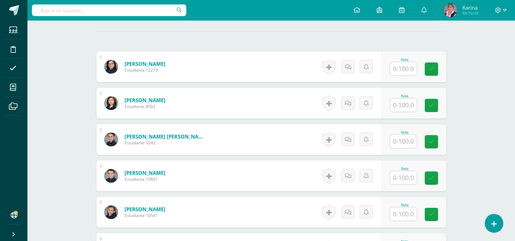
click at [408, 70] on input "text" at bounding box center [403, 68] width 27 height 13
type input "90"
click at [432, 70] on link at bounding box center [436, 69] width 14 height 14
click at [403, 108] on input "text" at bounding box center [403, 104] width 27 height 13
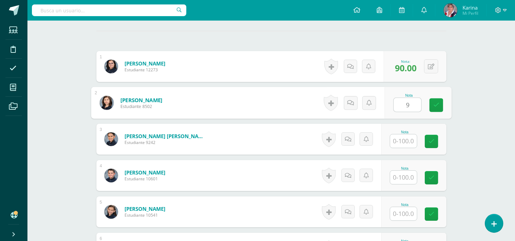
type input "90"
click at [433, 105] on icon at bounding box center [436, 105] width 6 height 6
click at [406, 146] on input "text" at bounding box center [403, 140] width 27 height 13
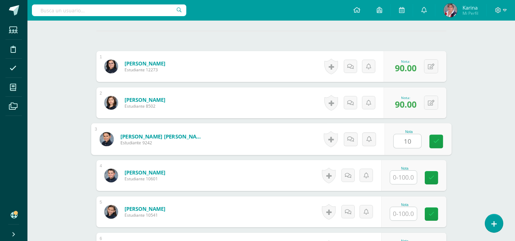
type input "100"
click at [438, 137] on link at bounding box center [436, 142] width 14 height 14
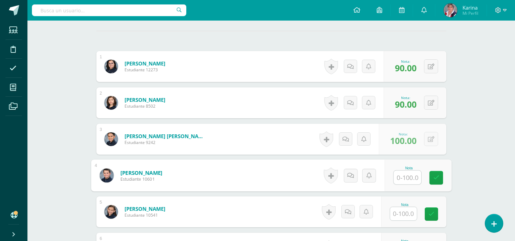
click at [405, 176] on input "text" at bounding box center [406, 178] width 27 height 14
type input "95"
click at [441, 177] on link at bounding box center [436, 178] width 14 height 14
click at [410, 210] on input "text" at bounding box center [403, 213] width 27 height 13
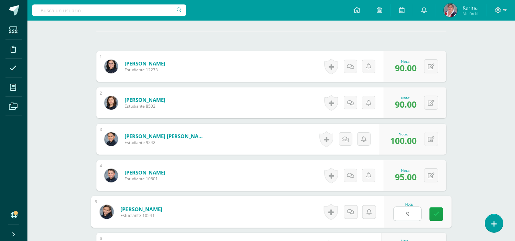
type input "93"
click at [441, 213] on link at bounding box center [436, 214] width 14 height 14
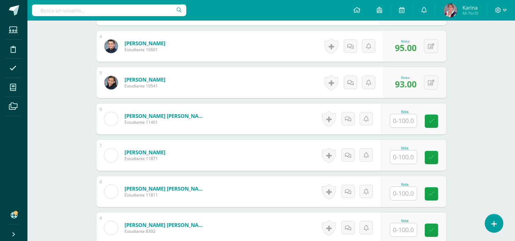
scroll to position [318, 0]
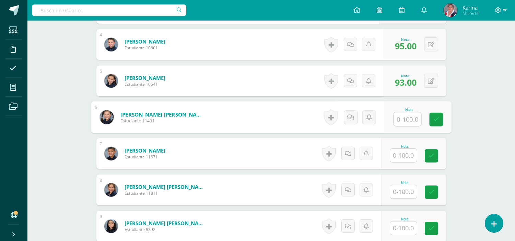
click at [403, 119] on input "text" at bounding box center [406, 119] width 27 height 14
type input "90"
click at [441, 117] on link at bounding box center [436, 120] width 14 height 14
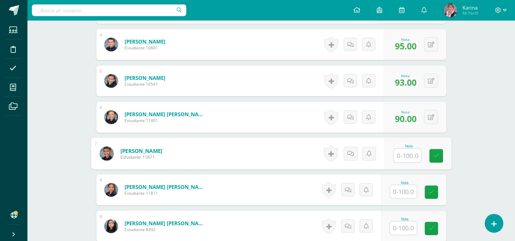
click at [405, 155] on input "text" at bounding box center [406, 156] width 27 height 14
type input "99"
click at [440, 155] on link at bounding box center [436, 156] width 14 height 14
click at [414, 193] on input "text" at bounding box center [403, 191] width 27 height 13
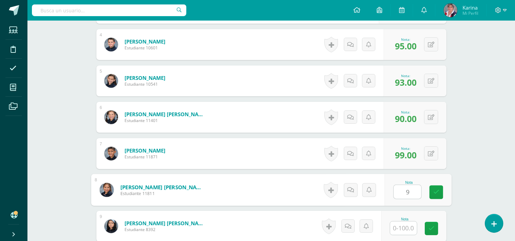
type input "95"
click at [433, 192] on icon at bounding box center [436, 192] width 6 height 6
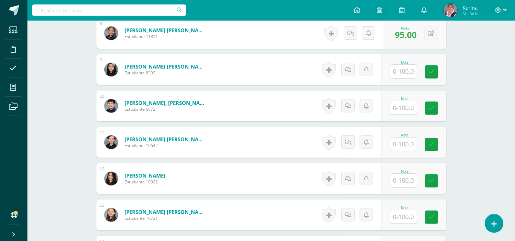
scroll to position [477, 0]
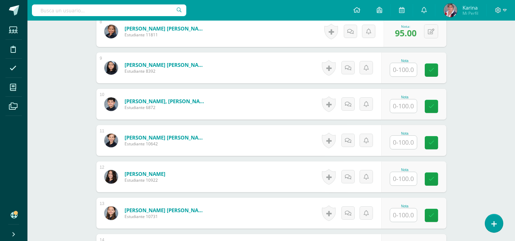
click at [406, 65] on input "text" at bounding box center [403, 69] width 27 height 13
type input "90"
click at [433, 70] on icon at bounding box center [436, 70] width 6 height 6
click at [406, 106] on input "text" at bounding box center [403, 105] width 27 height 13
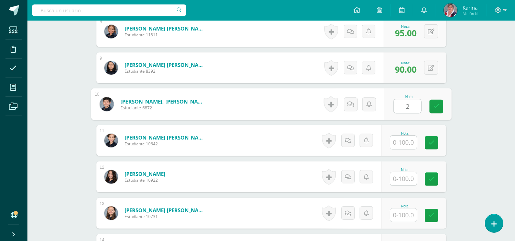
type input "20"
click at [436, 112] on link at bounding box center [436, 107] width 14 height 14
click at [404, 143] on input "text" at bounding box center [403, 142] width 27 height 13
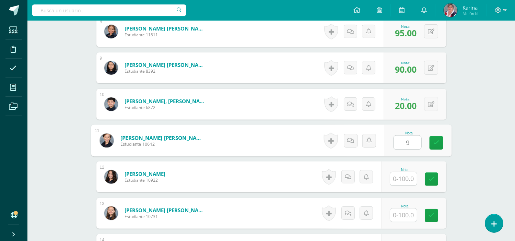
type input "97"
click at [433, 144] on icon at bounding box center [436, 143] width 6 height 6
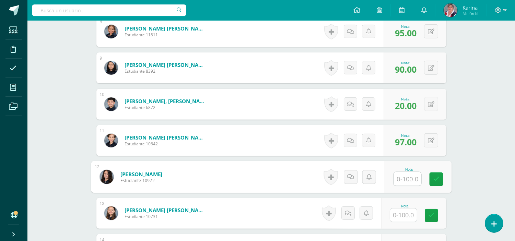
click at [404, 181] on input "text" at bounding box center [406, 179] width 27 height 14
type input "100"
click at [440, 186] on link at bounding box center [436, 179] width 14 height 14
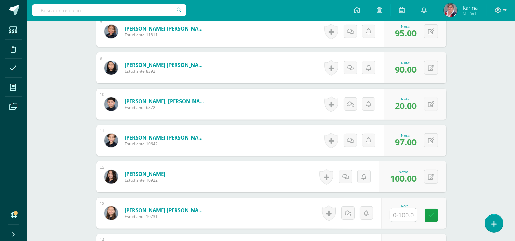
click at [408, 215] on input "text" at bounding box center [403, 215] width 27 height 13
type input "100"
click at [433, 218] on icon at bounding box center [436, 216] width 6 height 6
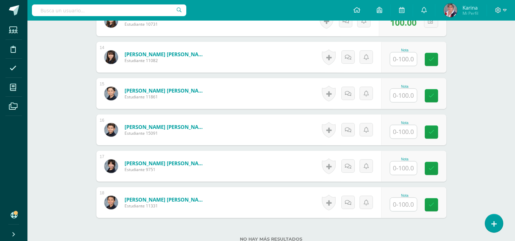
scroll to position [671, 0]
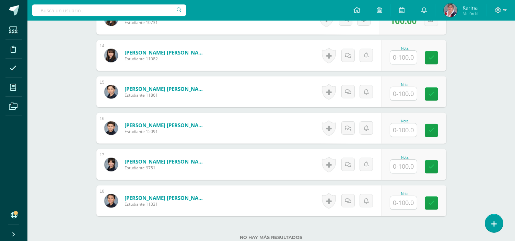
click at [415, 58] on input "text" at bounding box center [403, 57] width 27 height 13
type input "100"
click at [434, 53] on link at bounding box center [436, 58] width 14 height 14
click at [402, 97] on input "text" at bounding box center [403, 93] width 27 height 13
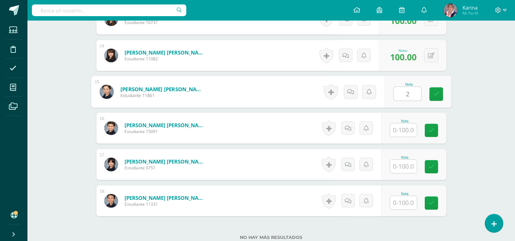
type input "20"
click at [436, 94] on icon at bounding box center [436, 94] width 6 height 6
click at [403, 135] on input "text" at bounding box center [403, 129] width 27 height 13
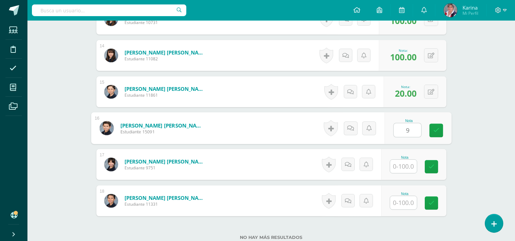
type input "90"
click at [434, 129] on icon at bounding box center [436, 131] width 6 height 6
click at [409, 164] on input "text" at bounding box center [403, 166] width 27 height 13
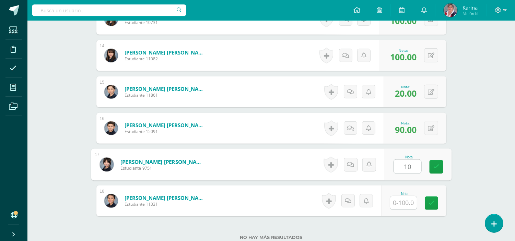
type input "100"
click at [434, 167] on icon at bounding box center [436, 167] width 6 height 6
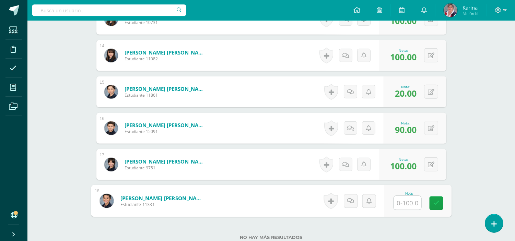
click at [409, 196] on input "text" at bounding box center [406, 203] width 27 height 14
type input "91"
click at [437, 201] on icon at bounding box center [436, 203] width 6 height 6
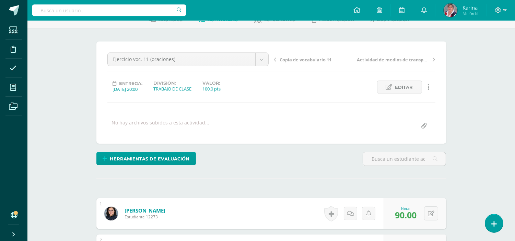
scroll to position [0, 0]
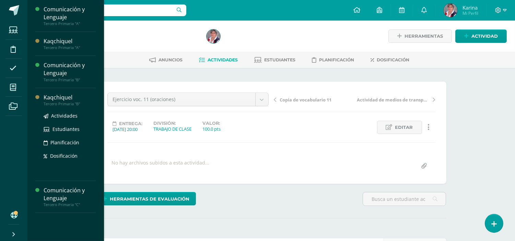
click at [63, 119] on ul "Actividades Estudiantes Planificación Dosificación" at bounding box center [70, 136] width 52 height 48
click at [63, 116] on span "Actividades" at bounding box center [64, 115] width 26 height 7
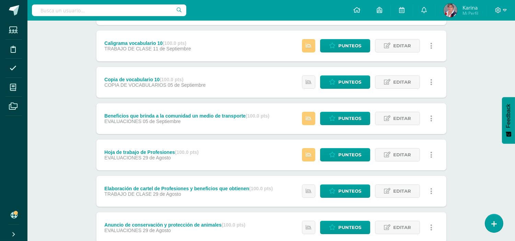
scroll to position [155, 0]
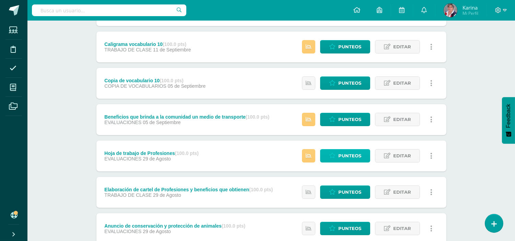
click at [347, 158] on span "Punteos" at bounding box center [349, 156] width 23 height 13
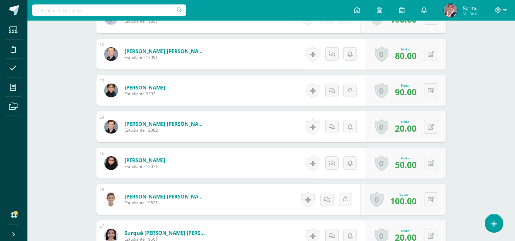
scroll to position [601, 0]
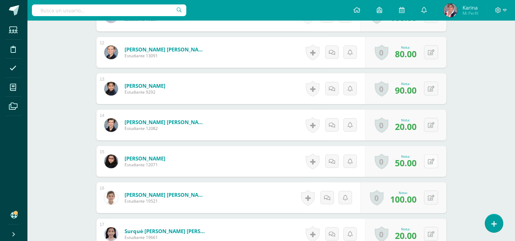
click at [433, 162] on icon at bounding box center [431, 162] width 7 height 6
type input "70"
click at [421, 161] on link at bounding box center [417, 164] width 14 height 14
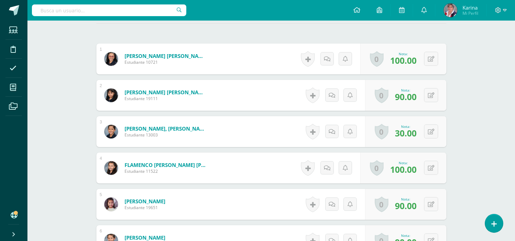
scroll to position [197, 0]
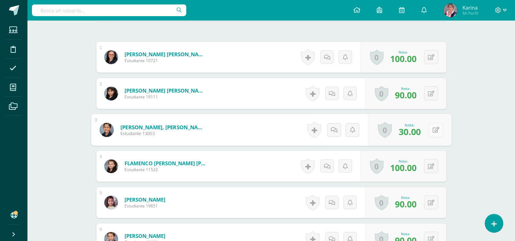
click at [429, 130] on button at bounding box center [435, 130] width 14 height 14
type input "40"
click at [421, 132] on link at bounding box center [417, 133] width 14 height 14
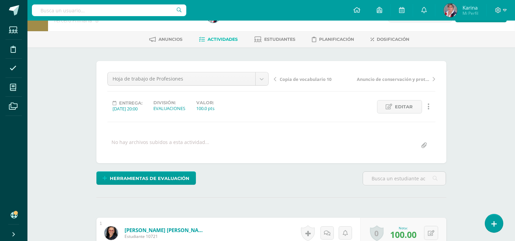
scroll to position [0, 0]
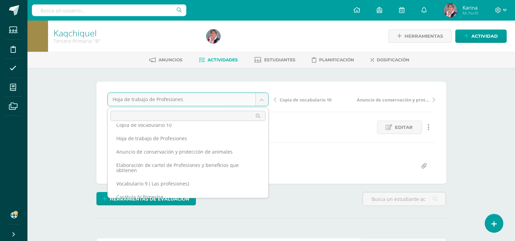
scroll to position [69, 0]
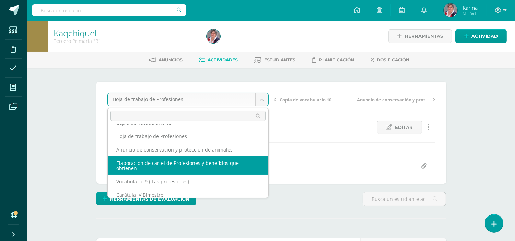
select select "/dashboard/teacher/grade-activity/234014/"
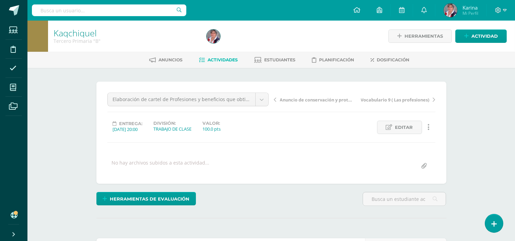
click at [480, 28] on div "Herramientas Detalle de asistencias Actividad" at bounding box center [432, 36] width 147 height 31
click at [477, 43] on div "Herramientas Detalle de asistencias Actividad" at bounding box center [432, 36] width 147 height 31
click at [478, 40] on span "Actividad" at bounding box center [484, 36] width 26 height 13
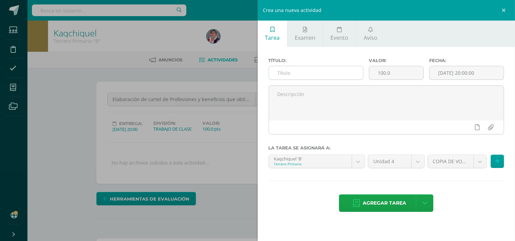
click at [295, 71] on input "text" at bounding box center [316, 72] width 94 height 13
paste input "Ejercicio voc. 11 (oraciones)"
click at [320, 77] on input "Ejercicio voc. 11 (oraciones)" at bounding box center [316, 72] width 94 height 13
type input "Ejercicio voc. 11 (oraciones)"
click at [453, 74] on input "[DATE] 20:00:00" at bounding box center [466, 72] width 74 height 13
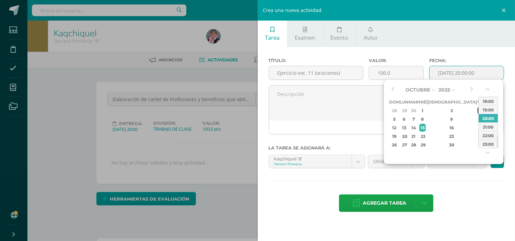
click at [477, 110] on div "3" at bounding box center [480, 111] width 6 height 8
type input "[DATE] 20:00"
click at [457, 182] on div "Título: Ejercicio voc. 11 (oraciones) Valor: 100.0 Fecha: [DATE] 20:00 La tarea…" at bounding box center [387, 135] width 258 height 177
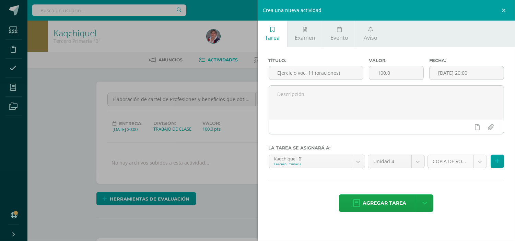
select select "232773"
click at [402, 198] on span "Agregar tarea" at bounding box center [384, 203] width 44 height 17
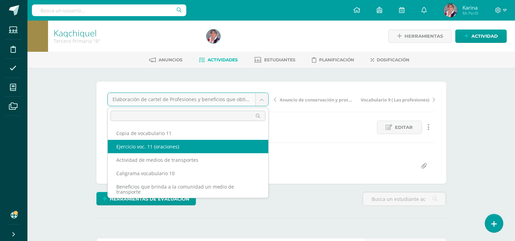
select select "/dashboard/teacher/grade-activity/238731/"
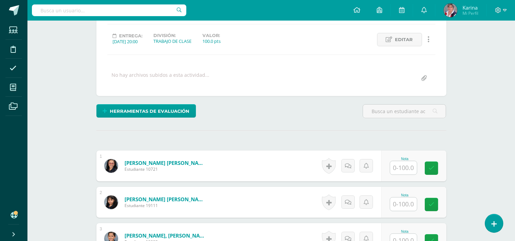
scroll to position [90, 0]
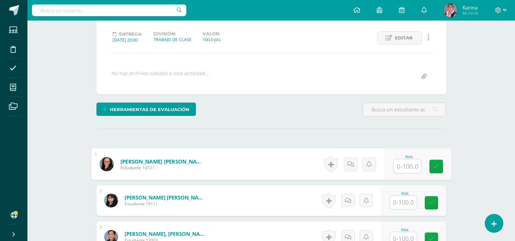
click at [406, 171] on input "text" at bounding box center [406, 166] width 27 height 14
type input "95"
click at [439, 167] on link at bounding box center [436, 167] width 14 height 14
click at [410, 201] on input "text" at bounding box center [403, 202] width 27 height 13
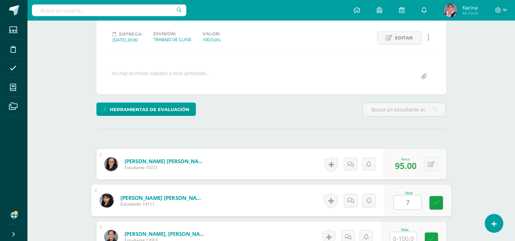
type input "70"
click at [429, 204] on link at bounding box center [436, 203] width 14 height 14
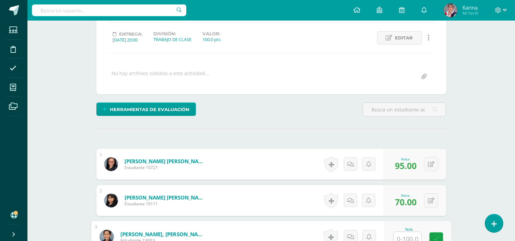
click at [407, 238] on input "text" at bounding box center [406, 239] width 27 height 14
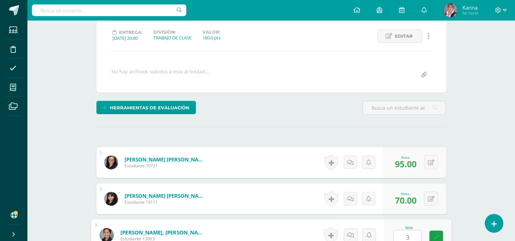
type input "30"
click at [435, 237] on icon at bounding box center [436, 238] width 6 height 6
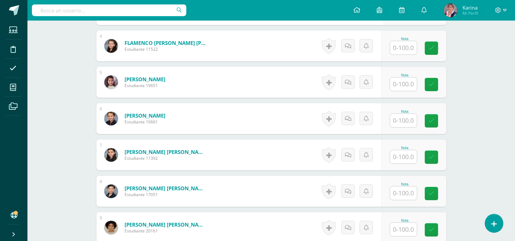
scroll to position [318, 0]
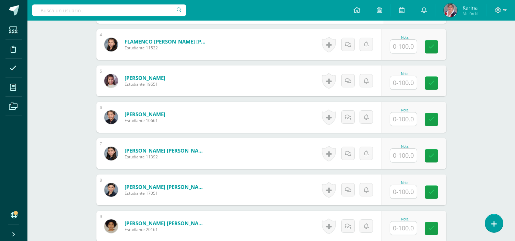
click at [409, 49] on input "text" at bounding box center [403, 46] width 27 height 13
type input "98"
click at [432, 46] on link at bounding box center [436, 47] width 14 height 14
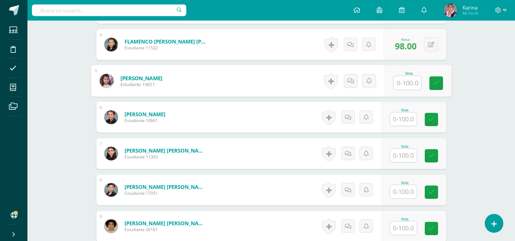
click at [410, 81] on input "text" at bounding box center [406, 83] width 27 height 14
type input "3"
type input "20"
click at [436, 83] on icon at bounding box center [436, 83] width 6 height 6
click at [413, 120] on input "text" at bounding box center [403, 118] width 27 height 13
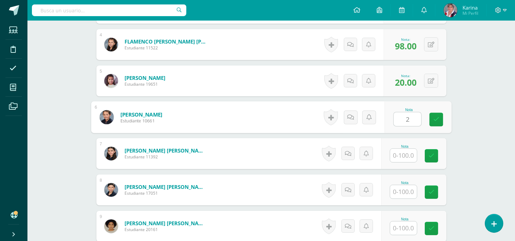
type input "20"
click at [440, 117] on link at bounding box center [436, 120] width 14 height 14
click at [410, 156] on input "text" at bounding box center [403, 155] width 27 height 13
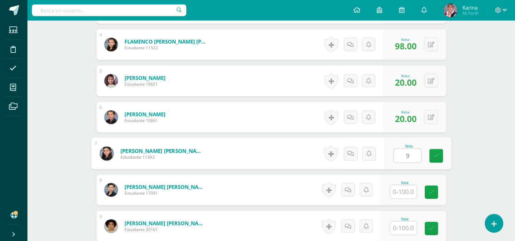
type input "97"
click at [438, 156] on icon at bounding box center [436, 156] width 6 height 6
click at [406, 191] on input "text" at bounding box center [403, 191] width 27 height 13
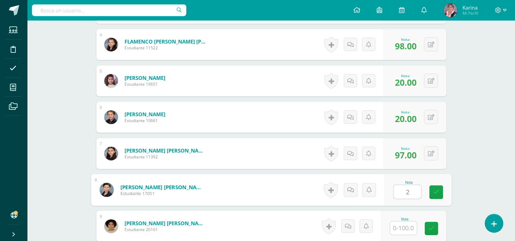
type input "20"
click at [434, 191] on icon at bounding box center [436, 192] width 6 height 6
click at [411, 227] on input "text" at bounding box center [403, 228] width 27 height 13
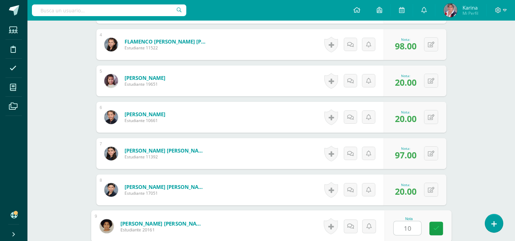
type input "100"
click at [437, 227] on icon at bounding box center [436, 229] width 6 height 6
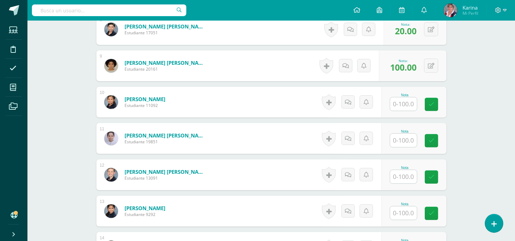
scroll to position [482, 0]
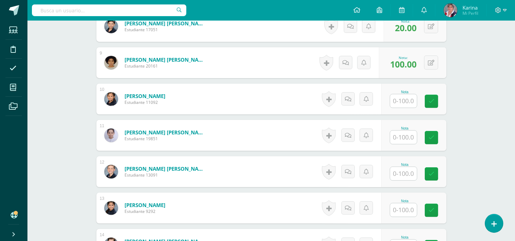
click at [408, 106] on input "text" at bounding box center [403, 100] width 27 height 13
type input "80"
click at [436, 98] on icon at bounding box center [436, 101] width 6 height 6
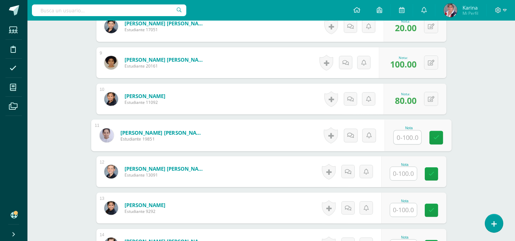
click at [406, 135] on input "text" at bounding box center [406, 138] width 27 height 14
type input "20"
click at [437, 129] on div "Nota 20" at bounding box center [413, 135] width 65 height 31
click at [407, 170] on input "text" at bounding box center [403, 173] width 27 height 13
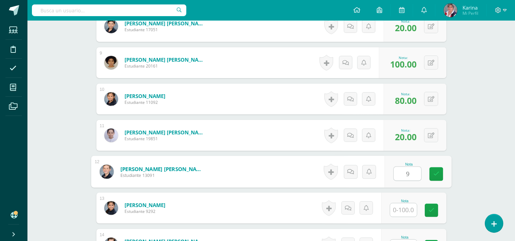
type input "99"
click at [433, 173] on icon at bounding box center [436, 174] width 6 height 6
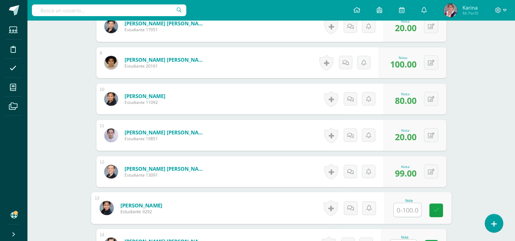
click at [405, 214] on input "text" at bounding box center [406, 210] width 27 height 14
type input "30"
click at [435, 213] on icon at bounding box center [436, 210] width 6 height 6
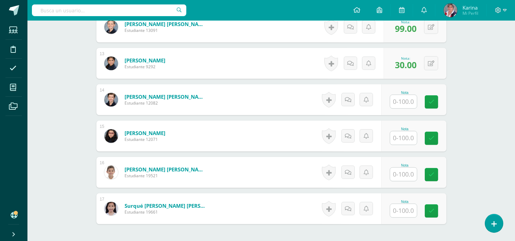
scroll to position [638, 0]
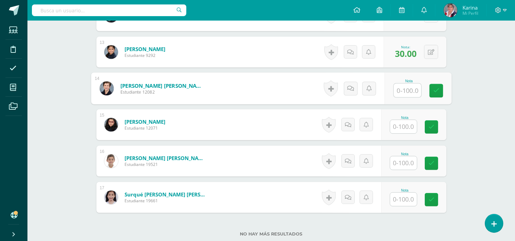
click at [405, 86] on input "text" at bounding box center [406, 91] width 27 height 14
type input "97"
click at [438, 88] on icon at bounding box center [436, 91] width 6 height 6
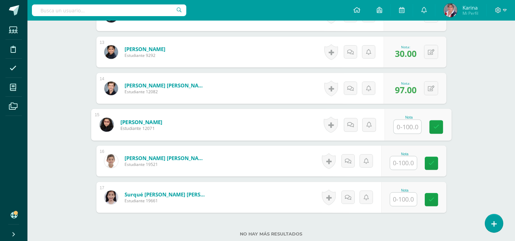
click at [406, 128] on input "text" at bounding box center [406, 127] width 27 height 14
type input "20"
click at [431, 123] on link at bounding box center [436, 127] width 14 height 14
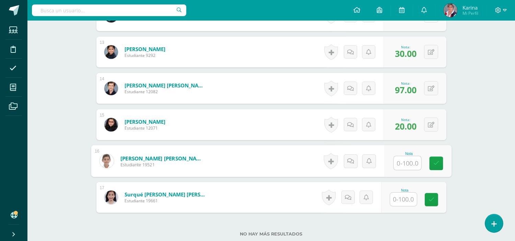
click at [407, 161] on input "text" at bounding box center [406, 163] width 27 height 14
type input "100"
click at [438, 162] on icon at bounding box center [436, 163] width 6 height 6
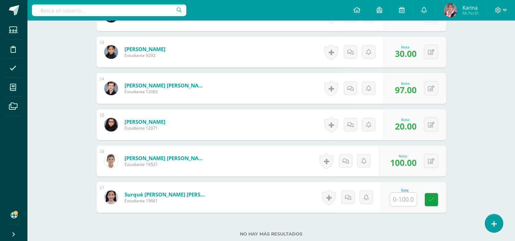
click at [410, 198] on input "text" at bounding box center [403, 199] width 27 height 13
type input "20"
click at [443, 199] on link at bounding box center [436, 200] width 14 height 14
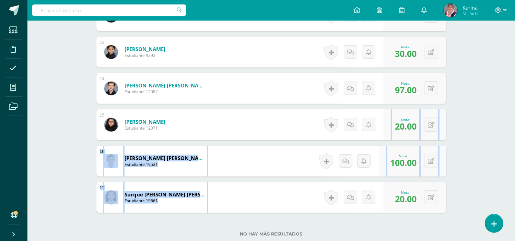
drag, startPoint x: 514, startPoint y: 193, endPoint x: 509, endPoint y: 149, distance: 44.9
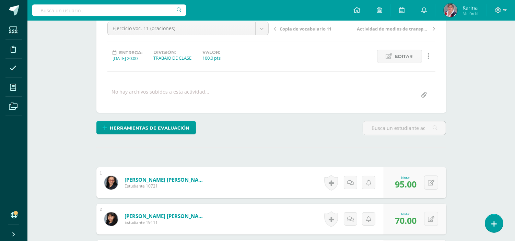
scroll to position [0, 0]
